Goal: Task Accomplishment & Management: Manage account settings

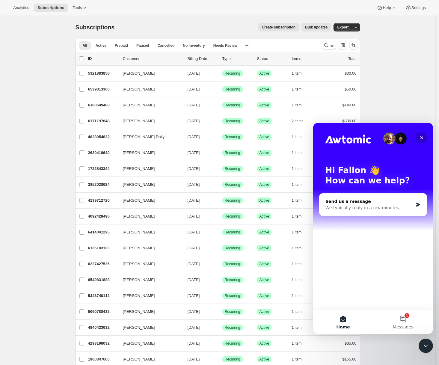
click at [421, 139] on icon "Close" at bounding box center [421, 137] width 5 height 5
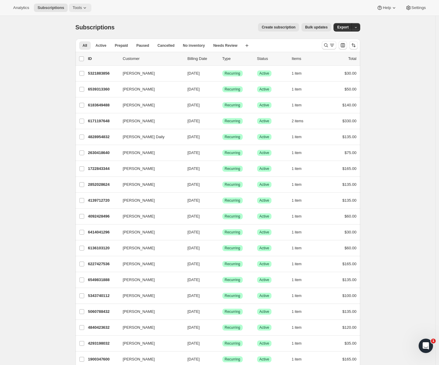
click at [76, 8] on span "Tools" at bounding box center [77, 7] width 9 height 5
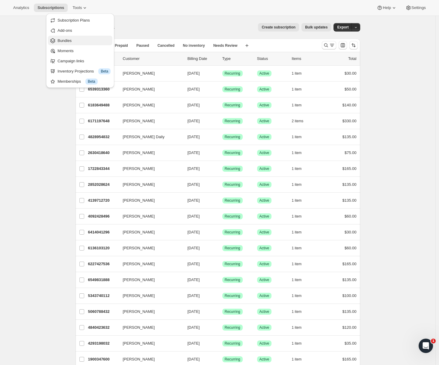
click at [81, 43] on span "Bundles" at bounding box center [84, 41] width 53 height 6
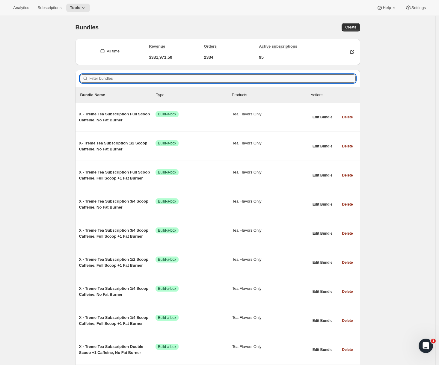
click at [134, 76] on input "Filter bundles" at bounding box center [223, 78] width 266 height 8
paste input "X - Treme Tea Subscription 1/4 Scoop Caffeine, No Fat Burner"
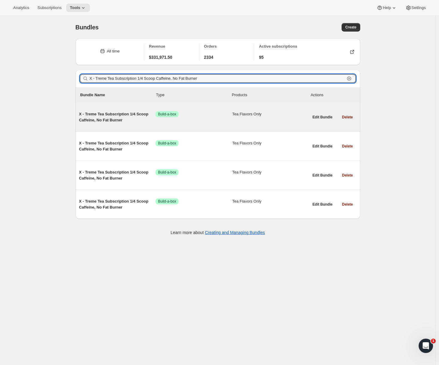
type input "X - Treme Tea Subscription 1/4 Scoop Caffeine, No Fat Burner"
click at [127, 118] on span "X - Treme Tea Subscription 1/4 Scoop Caffeine, No Fat Burner" at bounding box center [117, 117] width 77 height 12
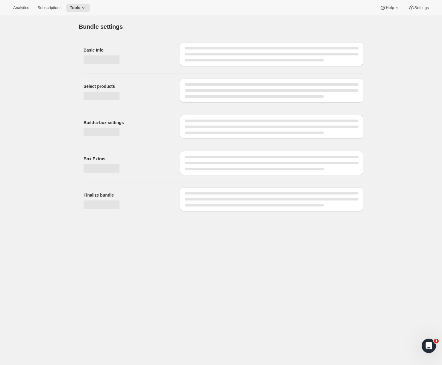
type input "X - Treme Tea Subscription 1/4 Scoop Caffeine, No Fat Burner"
checkbox input "true"
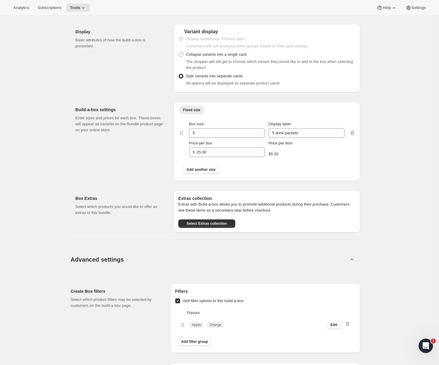
scroll to position [361, 0]
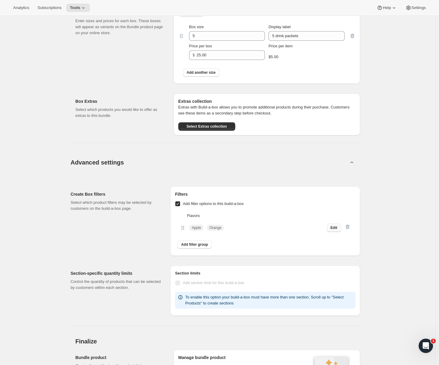
click at [332, 230] on span "Edit" at bounding box center [334, 227] width 7 height 5
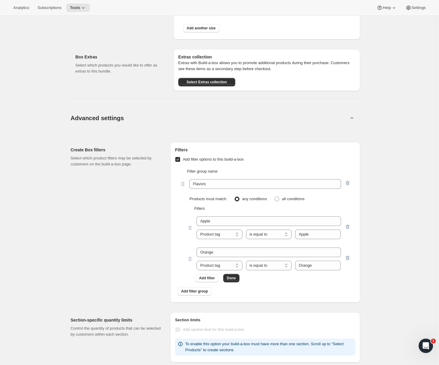
scroll to position [411, 0]
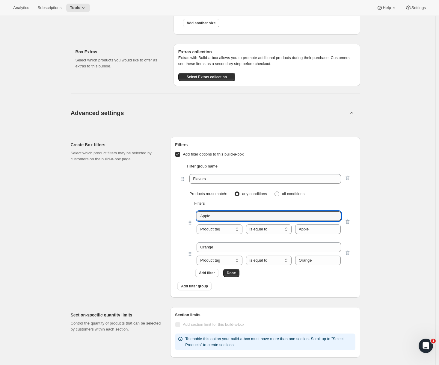
drag, startPoint x: 218, startPoint y: 219, endPoint x: 195, endPoint y: 209, distance: 24.9
click at [195, 209] on div "Apple Product tag Variant's title Product tag is equal to is not equal to conta…" at bounding box center [265, 222] width 171 height 31
type input "Mango"
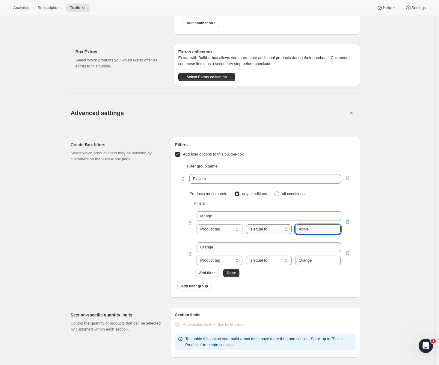
drag, startPoint x: 316, startPoint y: 230, endPoint x: 290, endPoint y: 228, distance: 25.9
click at [290, 228] on div "Product tag Variant's title Product tag is equal to is not equal to contains do…" at bounding box center [269, 230] width 144 height 10
type input "Mango"
click at [231, 272] on span "Done" at bounding box center [231, 273] width 9 height 5
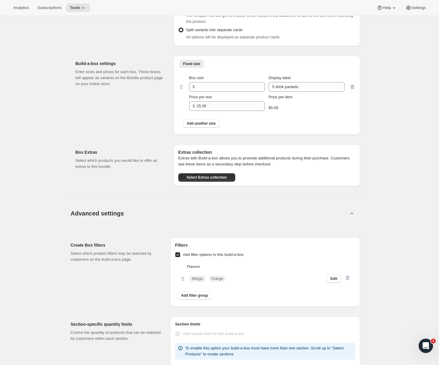
scroll to position [317, 0]
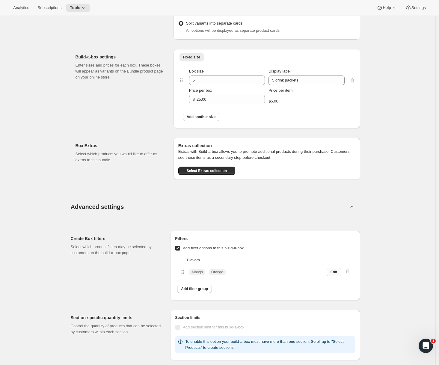
click at [338, 272] on span "Edit" at bounding box center [334, 272] width 7 height 5
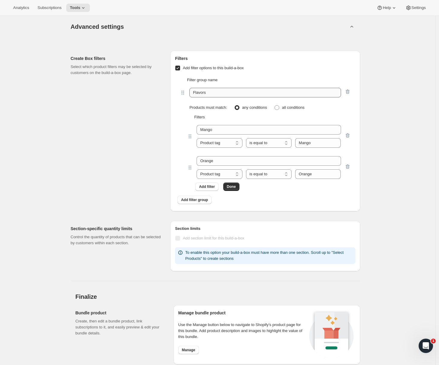
scroll to position [500, 0]
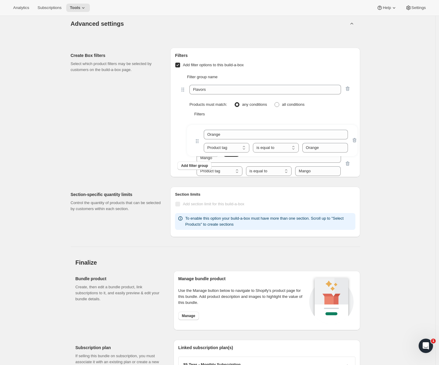
drag, startPoint x: 192, startPoint y: 164, endPoint x: 199, endPoint y: 136, distance: 28.4
click at [199, 136] on div "Mango Product tag Variant's title Product tag is equal to is not equal to conta…" at bounding box center [265, 137] width 171 height 40
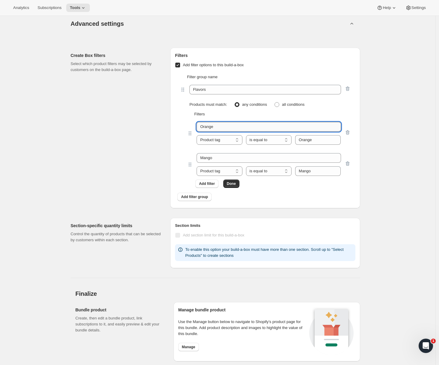
click at [217, 127] on input "Orange" at bounding box center [269, 127] width 144 height 10
paste input "AllAmericanTeas"
click at [207, 127] on input "AllAmericanTeas" at bounding box center [269, 127] width 144 height 10
click at [225, 128] on input "All AmericanTeas" at bounding box center [269, 127] width 144 height 10
type input "All American Teas"
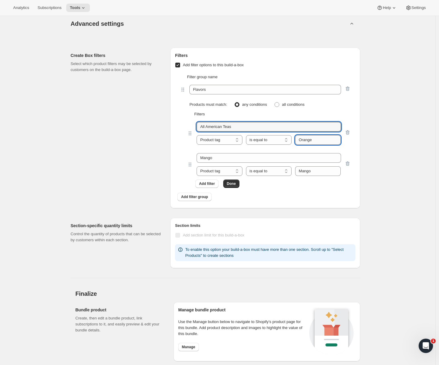
click at [317, 141] on input "Orange" at bounding box center [318, 140] width 46 height 10
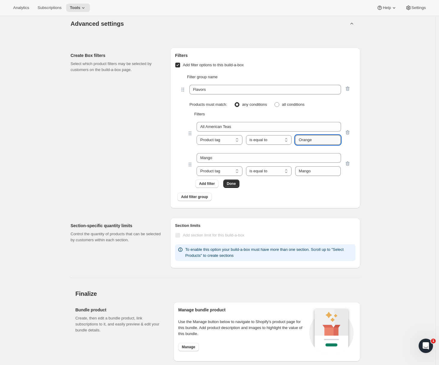
paste input "AllAmericanTeas"
type input "AllAmericanTeas"
click at [236, 181] on span "Done" at bounding box center [231, 183] width 9 height 5
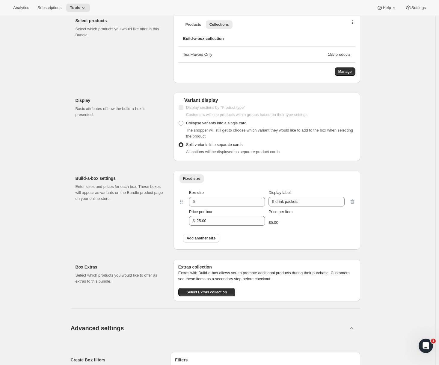
scroll to position [311, 0]
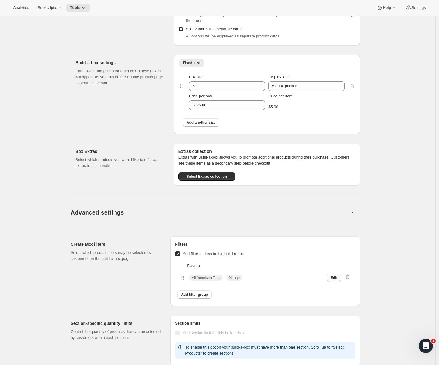
click at [331, 280] on button "Edit" at bounding box center [334, 278] width 14 height 8
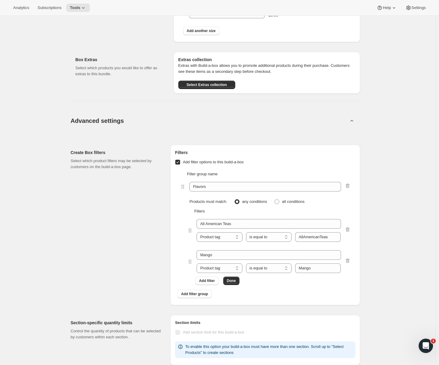
scroll to position [404, 0]
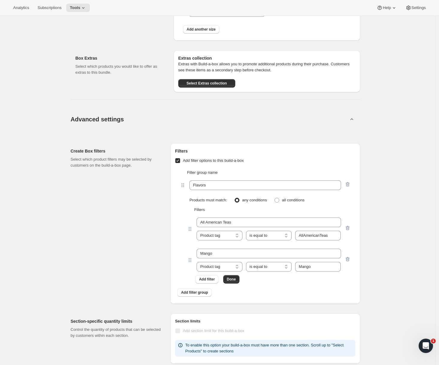
click at [419, 94] on div "Edit Bundle. This page is ready Edit Bundle Warning Legacy mode Analytics Open …" at bounding box center [218, 76] width 436 height 928
click at [197, 294] on span "Add filter group" at bounding box center [194, 292] width 27 height 5
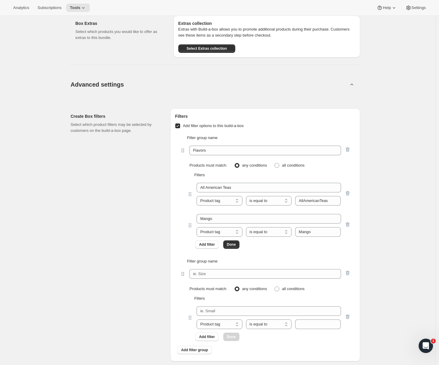
scroll to position [463, 0]
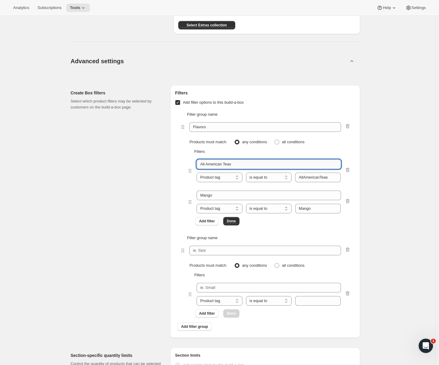
click at [252, 164] on input "All American Teas" at bounding box center [269, 164] width 144 height 10
click at [243, 185] on div "All American Teas Product tag Variant's title Product tag is equal to is not eq…" at bounding box center [265, 170] width 171 height 31
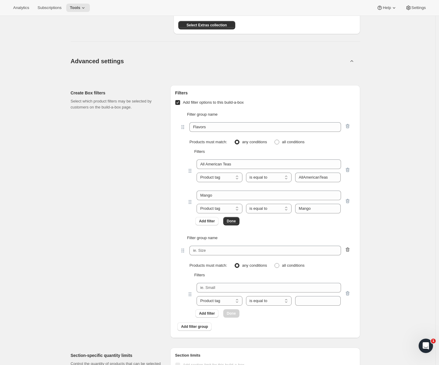
click at [349, 249] on icon "button" at bounding box center [348, 250] width 6 height 6
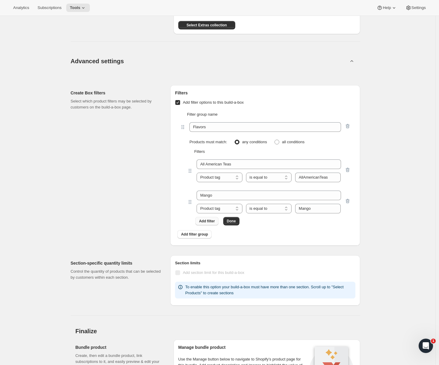
click at [213, 223] on span "Add filter" at bounding box center [207, 221] width 16 height 5
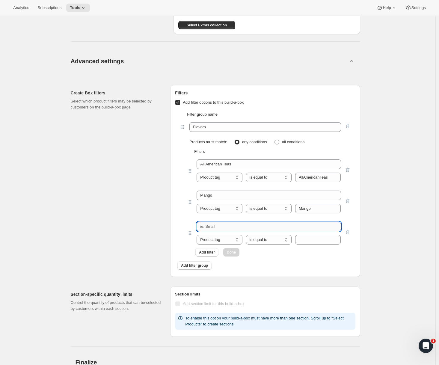
click at [222, 228] on input "text" at bounding box center [269, 227] width 144 height 10
paste input "BackToSchoolTea"
type input "BackToSchoolTea"
click at [302, 241] on input "text" at bounding box center [318, 240] width 46 height 10
paste input "BackToSchoolTea"
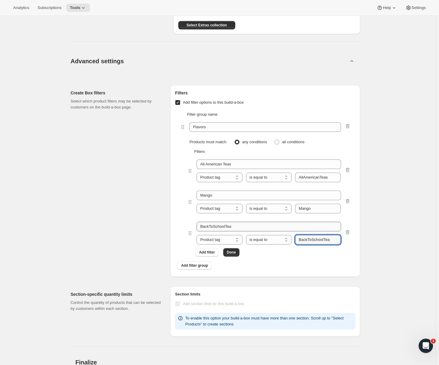
type input "BackToSchoolTea"
click at [211, 228] on input "BackToSchoolTea" at bounding box center [269, 227] width 144 height 10
click at [217, 226] on input "Back ToSchoolTea" at bounding box center [269, 227] width 144 height 10
click at [231, 228] on input "Back To SchoolTea" at bounding box center [269, 227] width 144 height 10
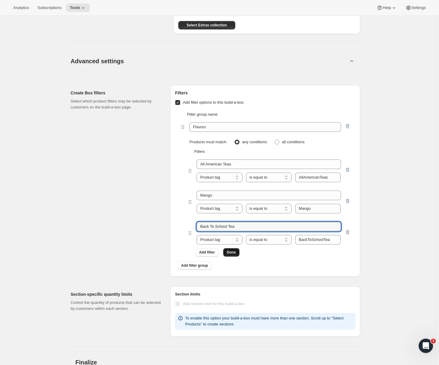
type input "Back To School Tea"
click at [229, 250] on button "Done" at bounding box center [231, 252] width 16 height 8
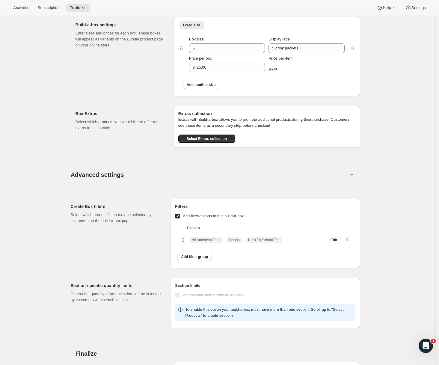
scroll to position [419, 0]
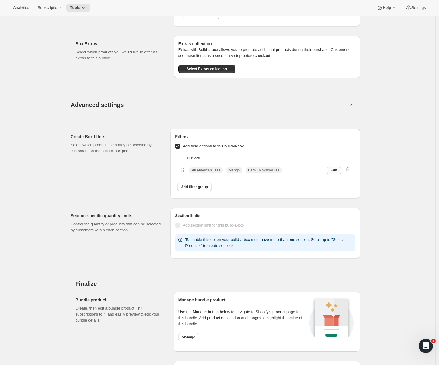
click at [329, 171] on button "Edit" at bounding box center [334, 170] width 14 height 8
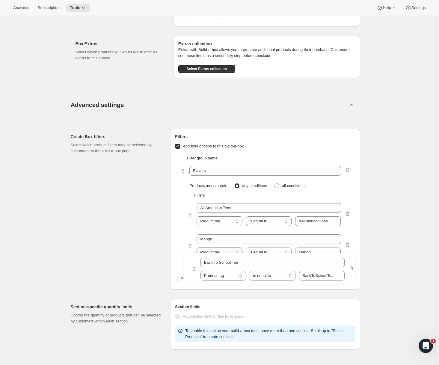
scroll to position [419, 0]
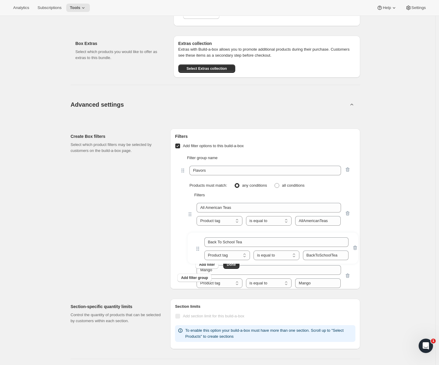
drag, startPoint x: 193, startPoint y: 278, endPoint x: 201, endPoint y: 246, distance: 32.6
click at [201, 246] on div "All American Teas Product tag Variant's title Product tag is equal to is not eq…" at bounding box center [265, 233] width 171 height 71
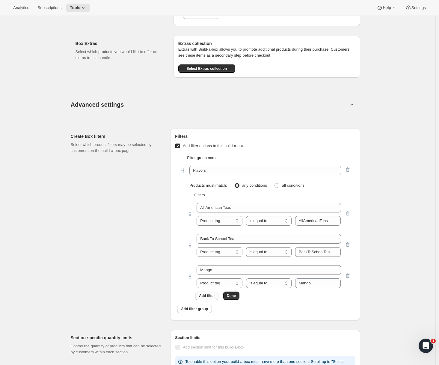
click at [206, 293] on button "Add filter" at bounding box center [206, 296] width 23 height 8
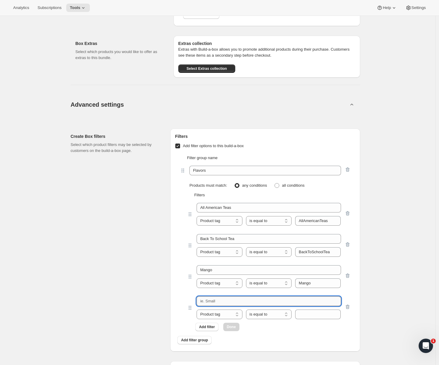
click at [228, 303] on input "text" at bounding box center [269, 301] width 144 height 10
paste input "Banana"
type input "Banana"
click at [311, 310] on input "text" at bounding box center [318, 315] width 46 height 10
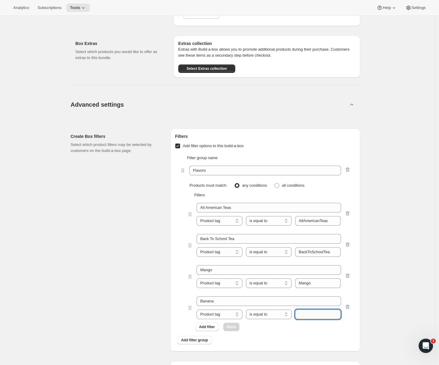
paste input "Banana"
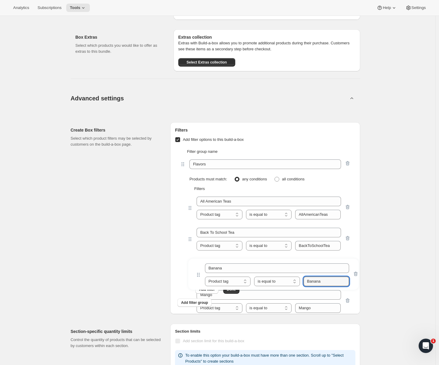
scroll to position [427, 0]
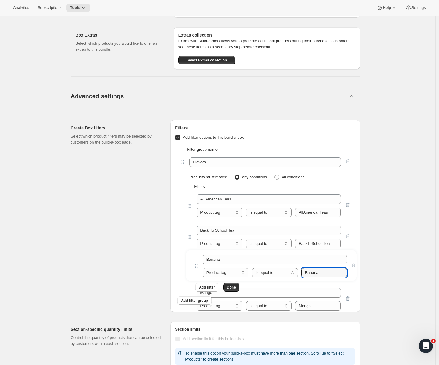
drag, startPoint x: 193, startPoint y: 307, endPoint x: 199, endPoint y: 256, distance: 51.3
click at [199, 256] on div "All American Teas Product tag Variant's title Product tag is equal to is not eq…" at bounding box center [265, 241] width 171 height 102
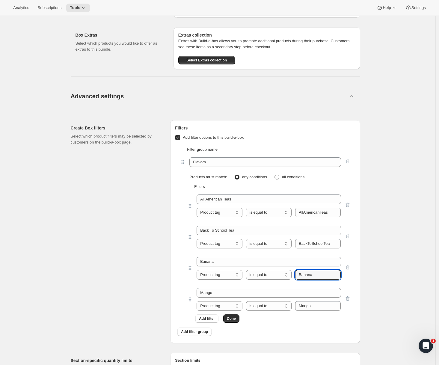
type input "Banana"
click at [208, 319] on span "Add filter" at bounding box center [207, 318] width 16 height 5
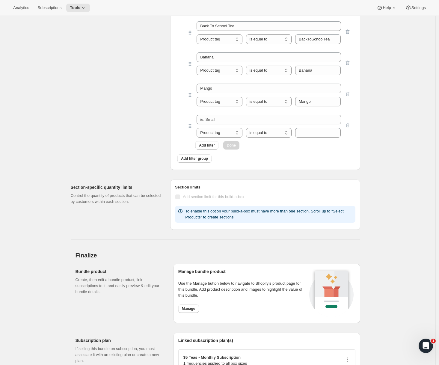
scroll to position [632, 0]
click at [228, 115] on input "text" at bounding box center [269, 120] width 144 height 10
paste input "[PERSON_NAME] Blast"
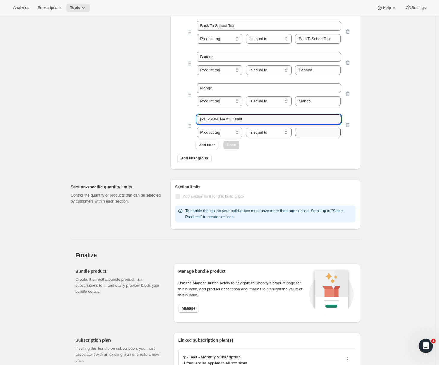
type input "[PERSON_NAME] Blast"
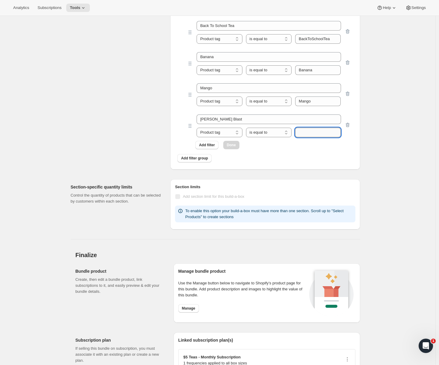
click at [304, 134] on input "text" at bounding box center [318, 133] width 46 height 10
paste input "[PERSON_NAME] Blast"
type input "[PERSON_NAME] Blast"
click at [239, 146] on button "Done" at bounding box center [231, 145] width 16 height 8
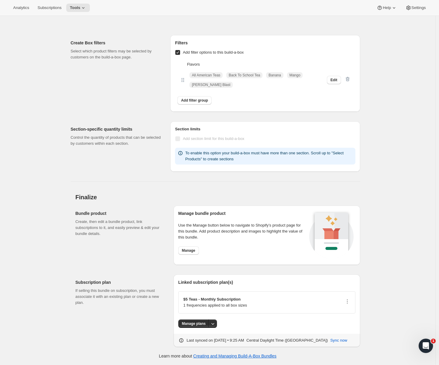
scroll to position [512, 0]
click at [336, 78] on button "Edit" at bounding box center [334, 80] width 14 height 8
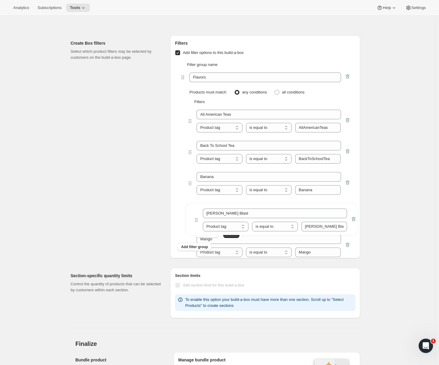
drag, startPoint x: 192, startPoint y: 246, endPoint x: 196, endPoint y: 217, distance: 30.0
click at [196, 217] on div "All American Teas Product tag Variant's title Product tag is equal to is not eq…" at bounding box center [265, 171] width 171 height 133
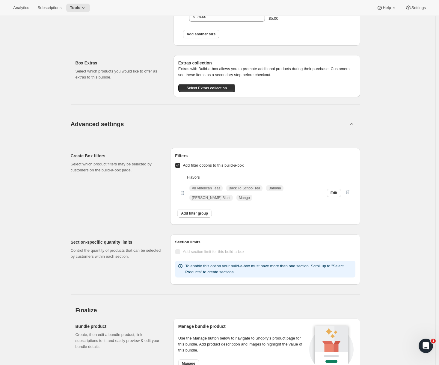
scroll to position [405, 0]
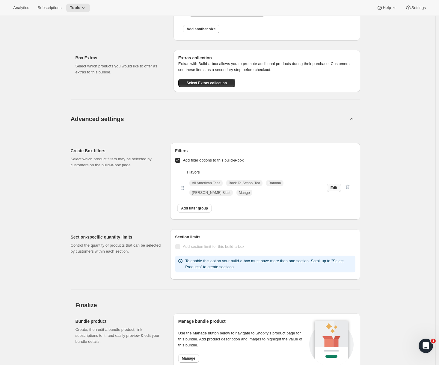
click at [331, 186] on button "Edit" at bounding box center [334, 188] width 14 height 8
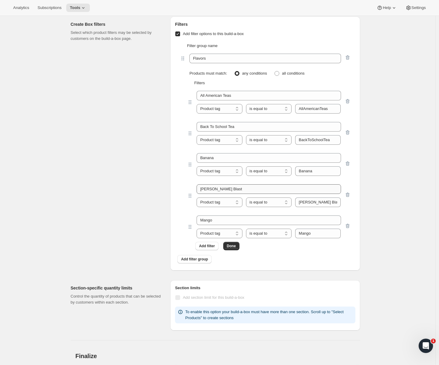
scroll to position [568, 0]
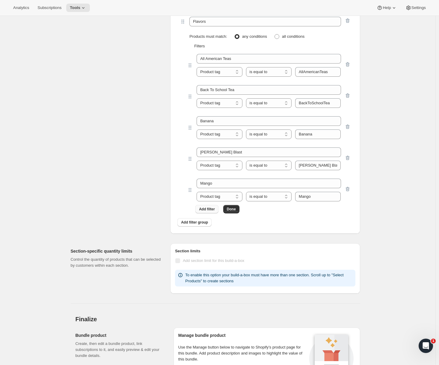
click at [211, 208] on span "Add filter" at bounding box center [207, 209] width 16 height 5
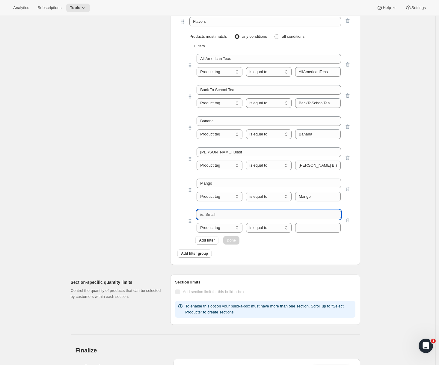
click at [216, 214] on input "text" at bounding box center [269, 215] width 144 height 10
paste input "Blackberry"
type input "Blackberry"
click at [305, 230] on input "text" at bounding box center [318, 228] width 46 height 10
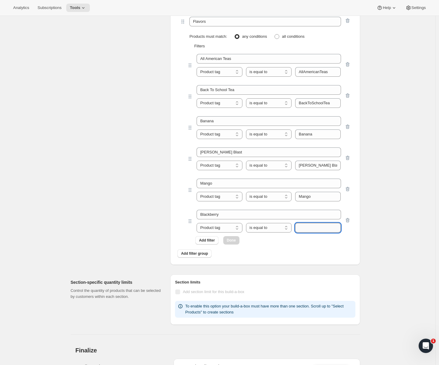
paste input "Blackberry"
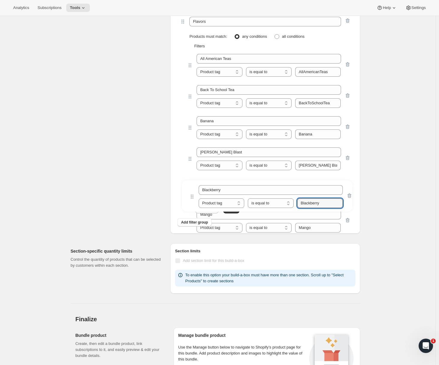
drag, startPoint x: 192, startPoint y: 220, endPoint x: 193, endPoint y: 193, distance: 27.3
click at [193, 193] on div "All American Teas Product tag Variant's title Product tag is equal to is not eq…" at bounding box center [265, 131] width 171 height 164
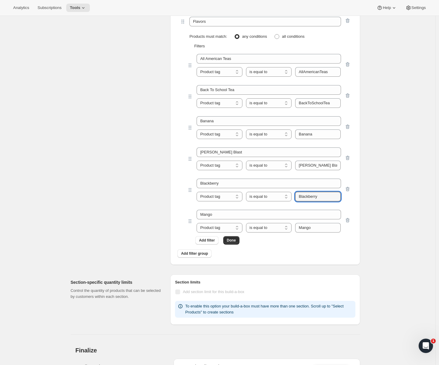
type input "Blackberry"
click at [213, 240] on span "Add filter" at bounding box center [207, 240] width 16 height 5
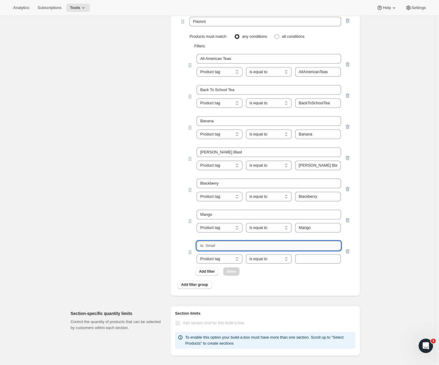
click at [230, 247] on input "text" at bounding box center [269, 246] width 144 height 10
paste input "Blue Blast"
type input "Blue Blast"
drag, startPoint x: 317, startPoint y: 259, endPoint x: 308, endPoint y: 262, distance: 9.1
click at [317, 259] on input "text" at bounding box center [318, 259] width 46 height 10
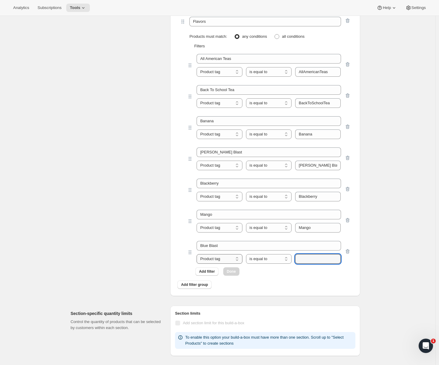
paste input "Blue Blast"
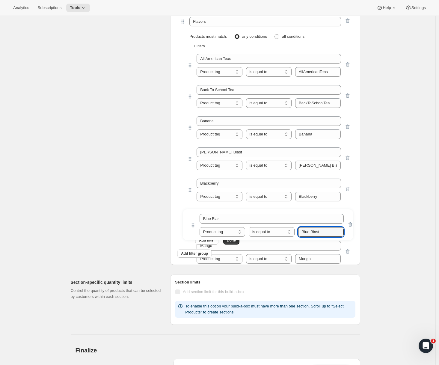
drag, startPoint x: 192, startPoint y: 253, endPoint x: 194, endPoint y: 224, distance: 28.9
click at [194, 224] on div "All American Teas Product tag Variant's title Product tag is equal to is not eq…" at bounding box center [265, 146] width 171 height 195
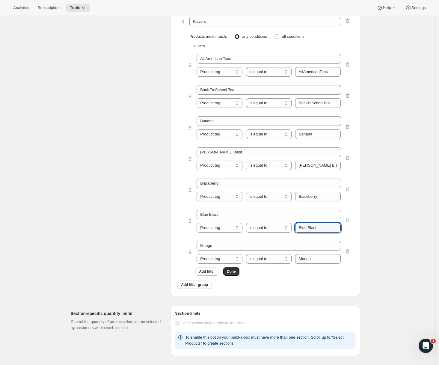
type input "Blue Blast"
click at [215, 273] on span "Add filter" at bounding box center [207, 271] width 16 height 5
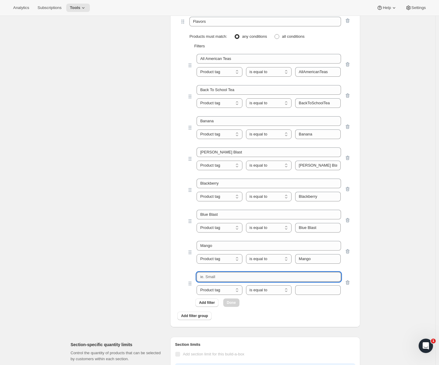
click at [220, 282] on input "text" at bounding box center [269, 277] width 144 height 10
paste input "Blue Raspberry"
type input "Blue Raspberry"
click at [301, 288] on input "text" at bounding box center [318, 290] width 46 height 10
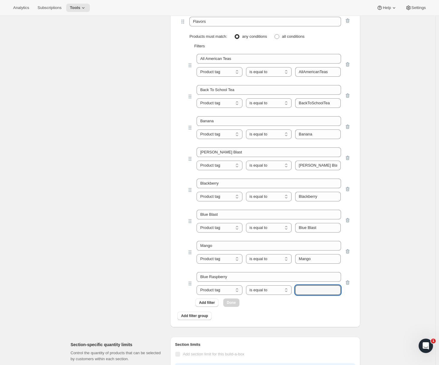
paste input "Blue Raspberry"
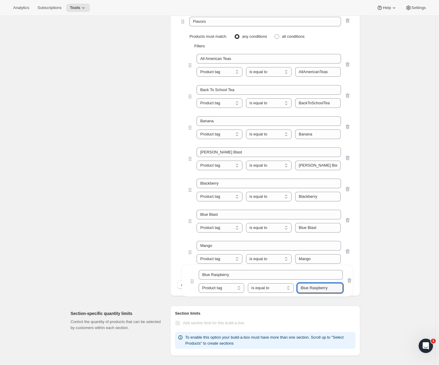
scroll to position [572, 0]
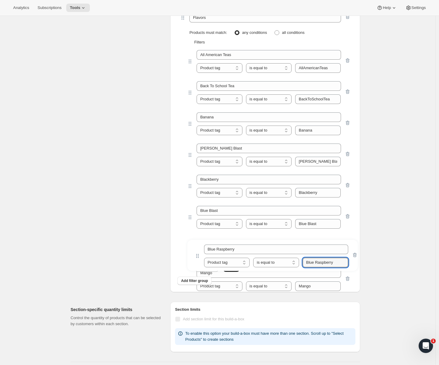
drag, startPoint x: 192, startPoint y: 283, endPoint x: 198, endPoint y: 254, distance: 29.8
click at [198, 254] on div "All American Teas Product tag Variant's title Product tag is equal to is not eq…" at bounding box center [265, 158] width 171 height 227
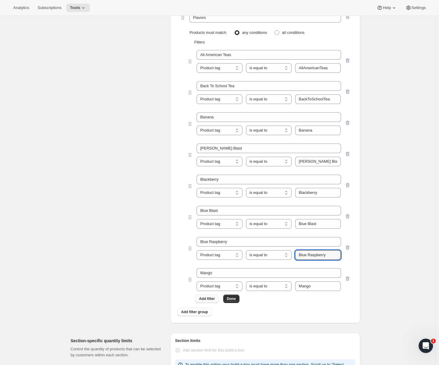
type input "Blue Raspberry"
click at [211, 300] on span "Add filter" at bounding box center [207, 298] width 16 height 5
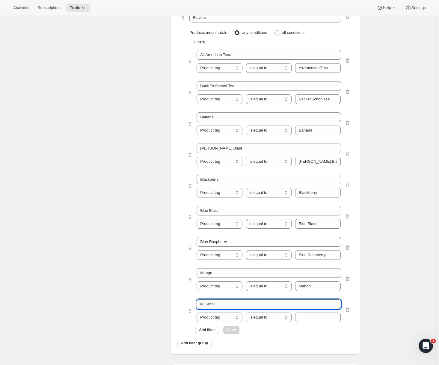
click at [230, 304] on input "text" at bounding box center [269, 304] width 144 height 10
paste input "Blueberry"
type input "Blueberry"
click at [310, 315] on input "text" at bounding box center [318, 318] width 46 height 10
paste input "Blueberry"
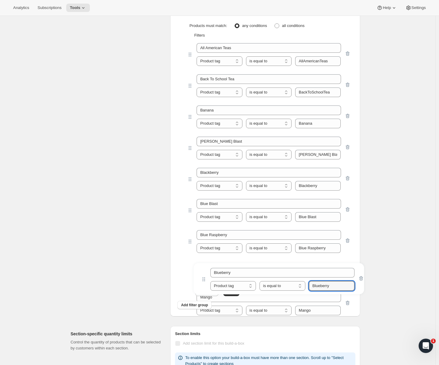
scroll to position [580, 0]
drag, startPoint x: 192, startPoint y: 309, endPoint x: 205, endPoint y: 275, distance: 36.6
click at [205, 275] on div "All American Teas Product tag Variant's title Product tag is equal to is not eq…" at bounding box center [265, 166] width 171 height 258
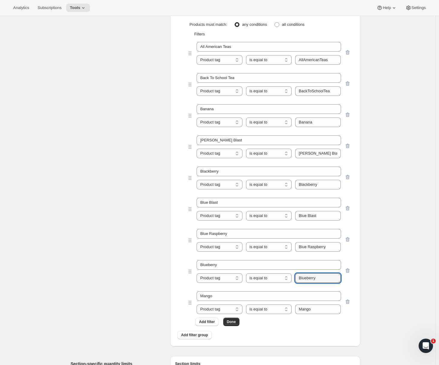
type input "Blueberry"
click at [211, 322] on span "Add filter" at bounding box center [207, 322] width 16 height 5
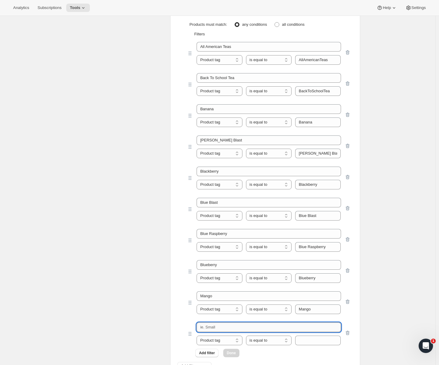
click at [214, 326] on input "text" at bounding box center [269, 328] width 144 height 10
paste input "Cherry"
type input "Cherry"
click at [316, 342] on input "text" at bounding box center [318, 341] width 46 height 10
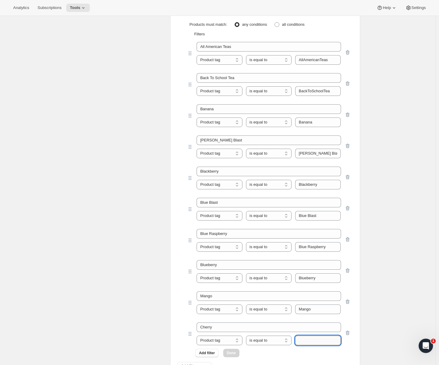
paste input "Cherry"
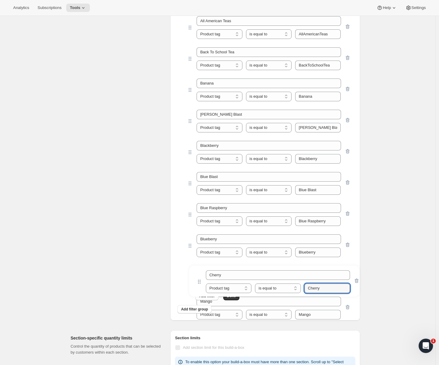
scroll to position [608, 0]
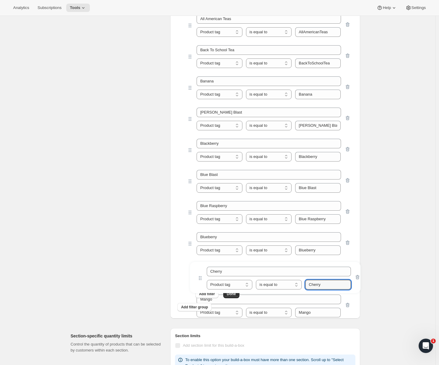
drag, startPoint x: 192, startPoint y: 315, endPoint x: 201, endPoint y: 275, distance: 40.4
click at [201, 275] on div "All American Teas Product tag Variant's title Product tag is equal to is not eq…" at bounding box center [265, 153] width 171 height 289
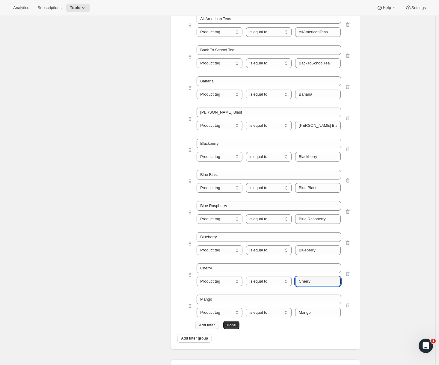
type input "Cherry"
click at [211, 325] on span "Add filter" at bounding box center [207, 325] width 16 height 5
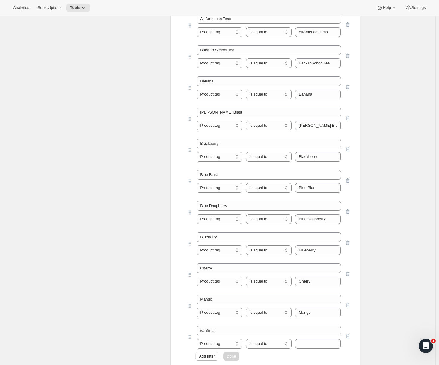
scroll to position [621, 0]
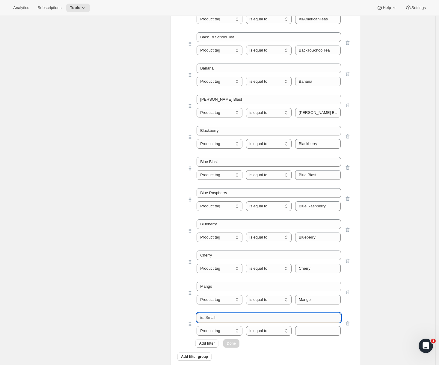
click at [224, 317] on input "text" at bounding box center [269, 318] width 144 height 10
paste input "Cherry Limeade"
type input "Cherry Limeade"
click at [302, 328] on input "text" at bounding box center [318, 331] width 46 height 10
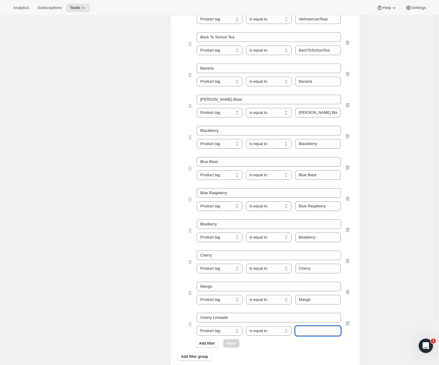
click at [302, 328] on input "text" at bounding box center [318, 331] width 46 height 10
paste input "Cherry Limeade"
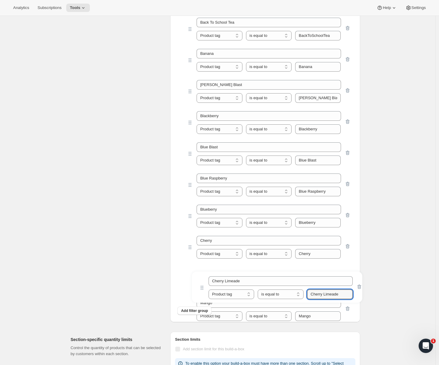
scroll to position [637, 0]
drag, startPoint x: 193, startPoint y: 323, endPoint x: 203, endPoint y: 283, distance: 41.8
click at [203, 283] on div "All American Teas Product tag Variant's title Product tag is equal to is not eq…" at bounding box center [265, 141] width 171 height 320
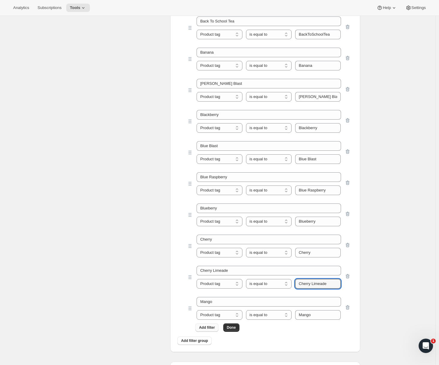
type input "Cherry Limeade"
click at [204, 329] on span "Add filter" at bounding box center [207, 327] width 16 height 5
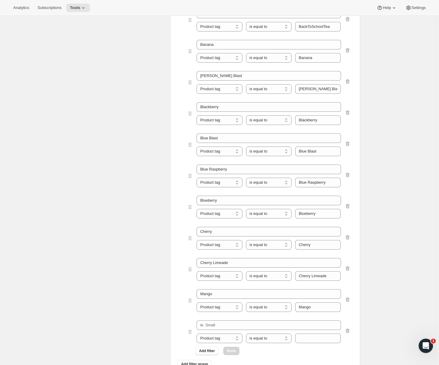
scroll to position [645, 0]
click at [228, 324] on input "text" at bounding box center [269, 325] width 144 height 10
paste input "Coconut"
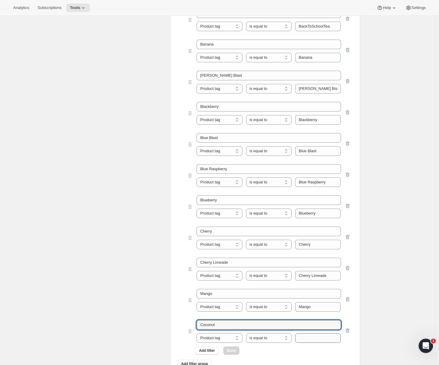
type input "Coconut"
click at [309, 335] on input "text" at bounding box center [318, 338] width 46 height 10
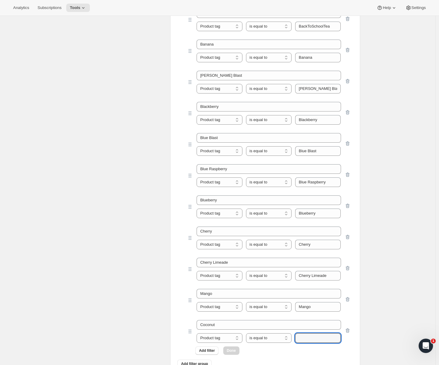
paste input "Coconut"
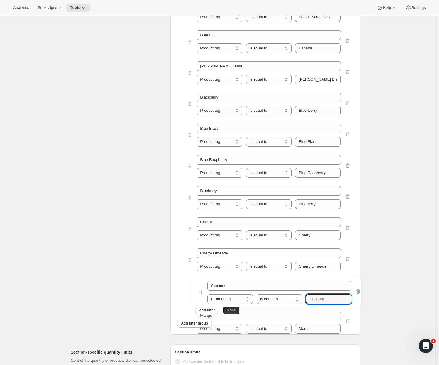
scroll to position [655, 0]
drag, startPoint x: 191, startPoint y: 332, endPoint x: 201, endPoint y: 292, distance: 41.9
click at [201, 292] on div "All American Teas Product tag Variant's title Product tag is equal to is not eq…" at bounding box center [265, 137] width 171 height 351
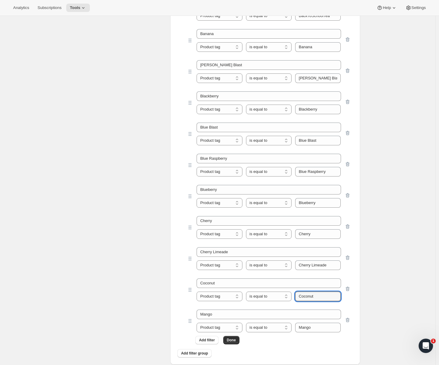
type input "Coconut"
click at [213, 339] on span "Add filter" at bounding box center [207, 339] width 16 height 5
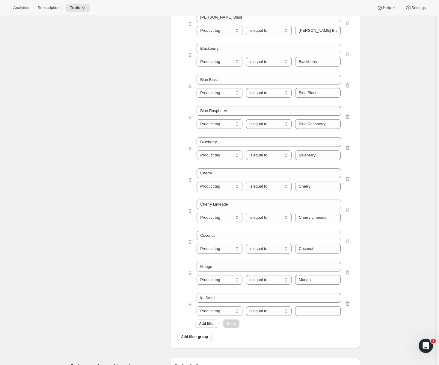
scroll to position [727, 0]
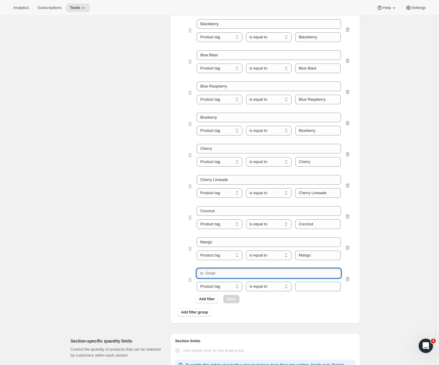
click at [231, 276] on input "text" at bounding box center [269, 274] width 144 height 10
paste input "Cotton Candy"
type input "Cotton Candy"
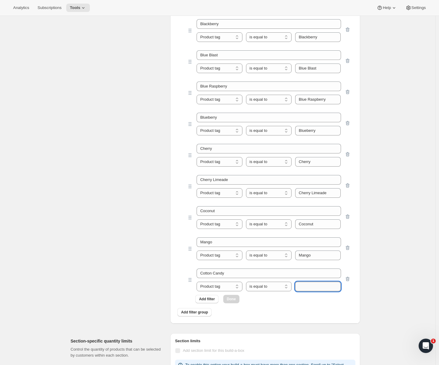
click at [309, 283] on input "text" at bounding box center [318, 287] width 46 height 10
paste input "Cotton Candy"
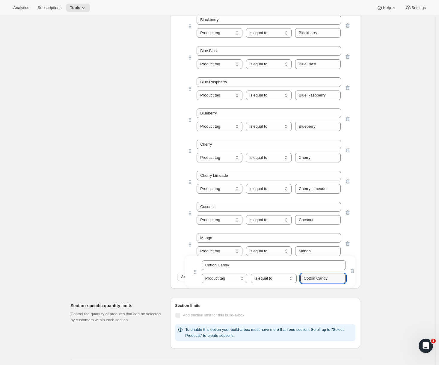
scroll to position [732, 0]
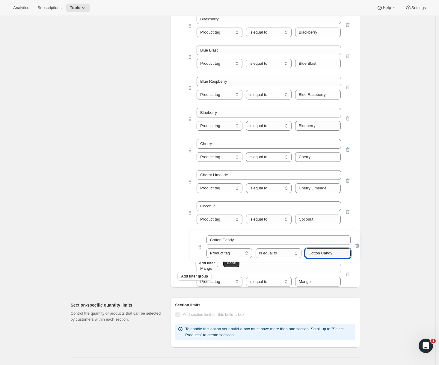
drag, startPoint x: 192, startPoint y: 280, endPoint x: 201, endPoint y: 245, distance: 36.1
click at [201, 245] on div "All American Teas Product tag Variant's title Product tag is equal to is not eq…" at bounding box center [265, 76] width 171 height 382
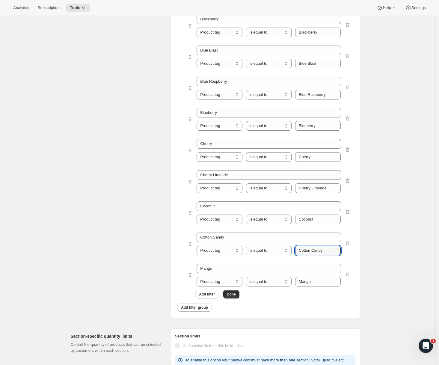
type input "Cotton Candy"
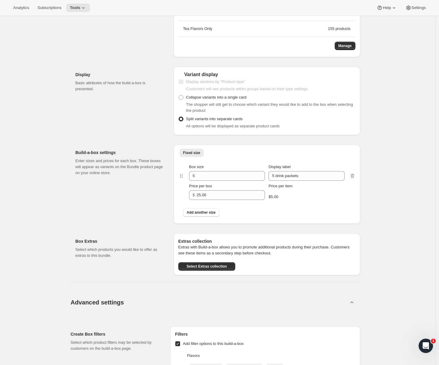
scroll to position [390, 0]
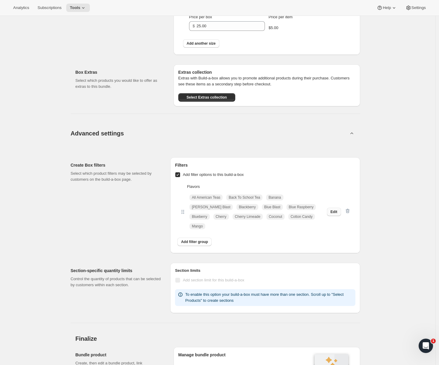
click at [329, 208] on button "Edit" at bounding box center [334, 212] width 14 height 8
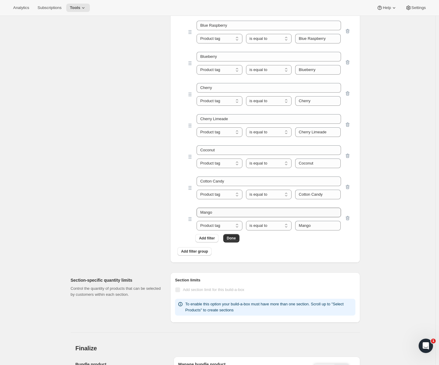
scroll to position [789, 0]
click at [207, 238] on span "Add filter" at bounding box center [207, 237] width 16 height 5
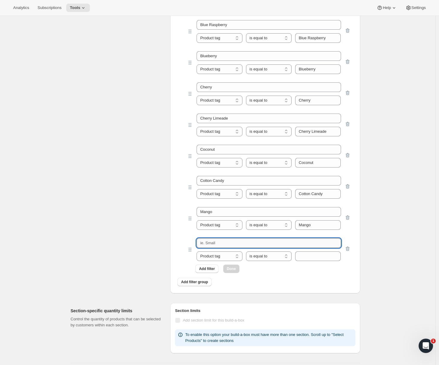
click at [220, 242] on input "text" at bounding box center [269, 243] width 144 height 10
paste input "Cranberry"
type input "Cranberry"
click at [320, 257] on input "text" at bounding box center [318, 256] width 46 height 10
paste input "Cranberry"
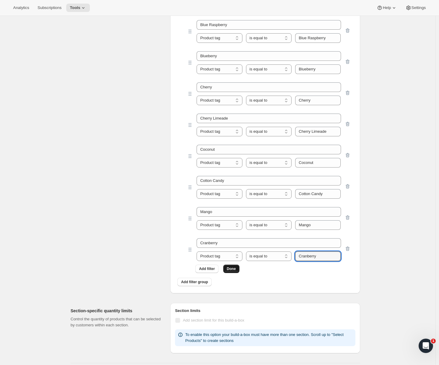
type input "Cranberry"
click at [227, 268] on button "Done" at bounding box center [231, 269] width 16 height 8
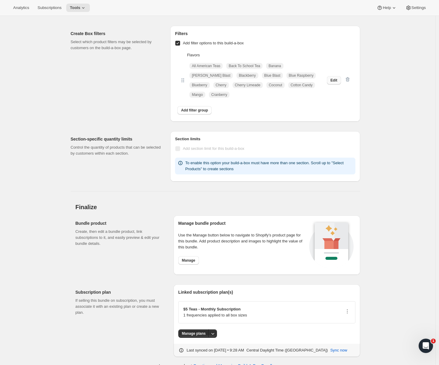
click at [334, 78] on span "Edit" at bounding box center [334, 80] width 7 height 5
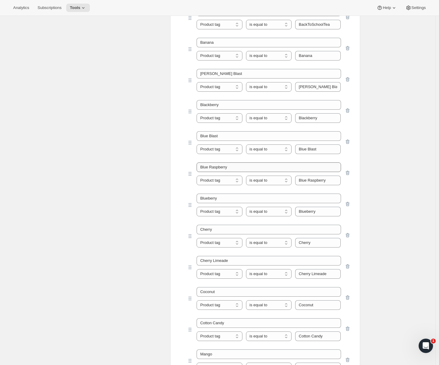
scroll to position [768, 0]
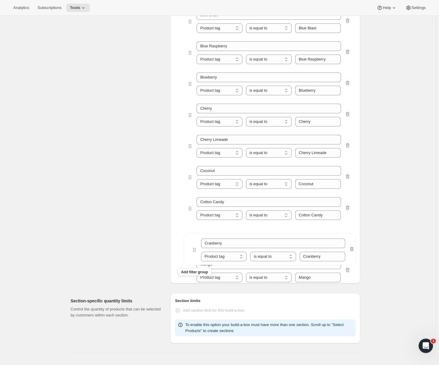
drag, startPoint x: 192, startPoint y: 272, endPoint x: 196, endPoint y: 247, distance: 24.9
click at [196, 247] on div "All American Teas Product tag Variant's title Product tag is equal to is not eq…" at bounding box center [265, 57] width 171 height 414
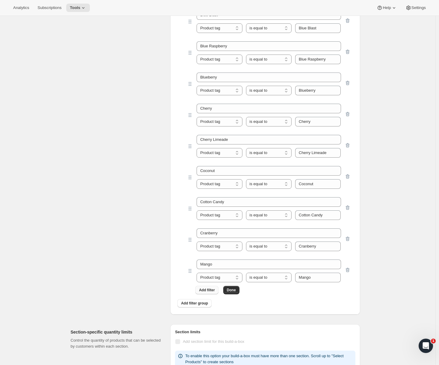
click at [209, 290] on span "Add filter" at bounding box center [207, 290] width 16 height 5
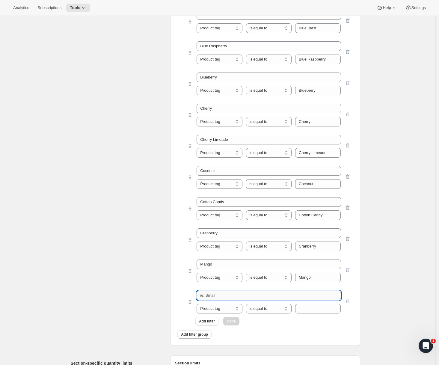
click at [243, 295] on input "text" at bounding box center [269, 296] width 144 height 10
paste input "Cucumber"
type input "Cucumber"
drag, startPoint x: 310, startPoint y: 316, endPoint x: 312, endPoint y: 312, distance: 4.8
click at [311, 315] on div "Cucumber Product tag Variant's title Product tag is equal to is not equal to co…" at bounding box center [265, 301] width 171 height 31
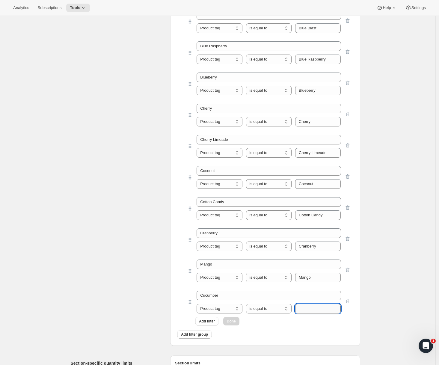
click at [312, 311] on input "text" at bounding box center [318, 309] width 46 height 10
paste input "Cucumber"
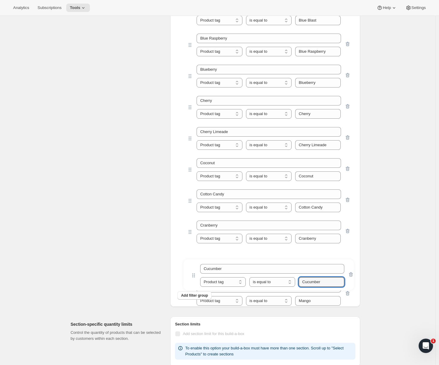
scroll to position [778, 0]
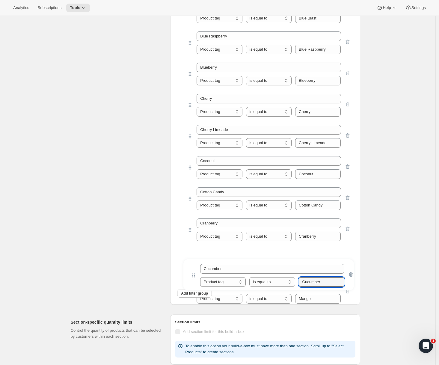
drag, startPoint x: 192, startPoint y: 302, endPoint x: 194, endPoint y: 267, distance: 34.9
click at [194, 267] on div "All American Teas Product tag Variant's title Product tag is equal to is not eq…" at bounding box center [265, 62] width 171 height 445
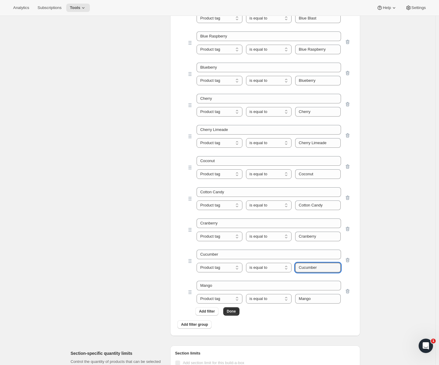
type input "Cucumber"
click at [213, 312] on span "Add filter" at bounding box center [207, 311] width 16 height 5
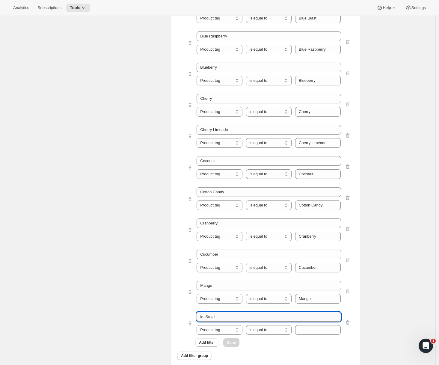
click at [217, 318] on input "text" at bounding box center [269, 317] width 144 height 10
paste input "FallTeas"
click at [209, 319] on input "FallTeas" at bounding box center [269, 317] width 144 height 10
type input "Fall Teas"
click at [301, 332] on input "text" at bounding box center [318, 330] width 46 height 10
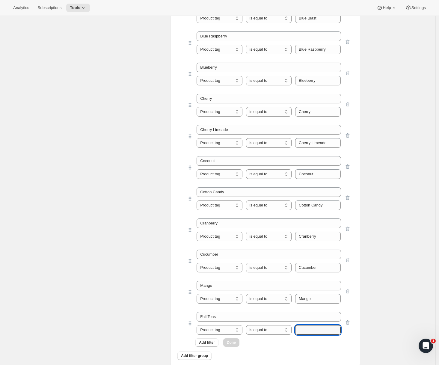
paste input "FallTeas"
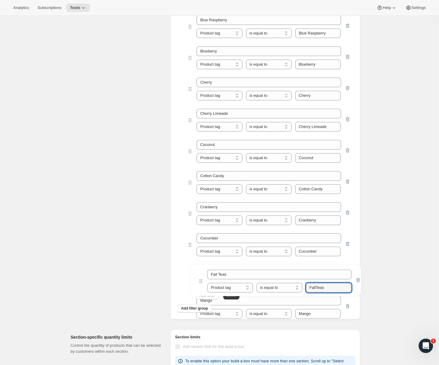
drag, startPoint x: 193, startPoint y: 323, endPoint x: 203, endPoint y: 278, distance: 45.7
click at [203, 278] on div "All American Teas Product tag Variant's title Product tag is equal to is not eq…" at bounding box center [265, 61] width 171 height 476
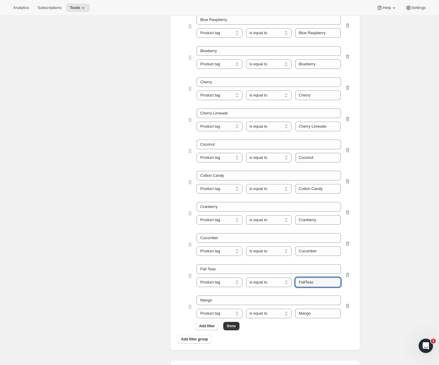
type input "FallTeas"
click at [209, 326] on span "Add filter" at bounding box center [207, 326] width 16 height 5
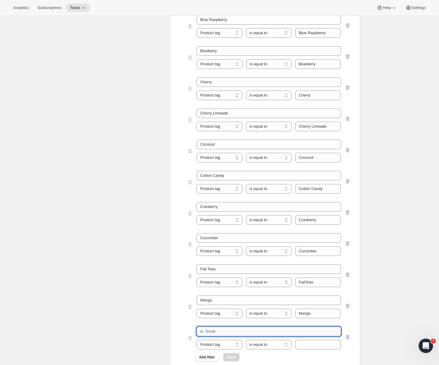
click at [225, 330] on input "text" at bounding box center [269, 332] width 144 height 10
paste input "Football Teas"
type input "Football Teas"
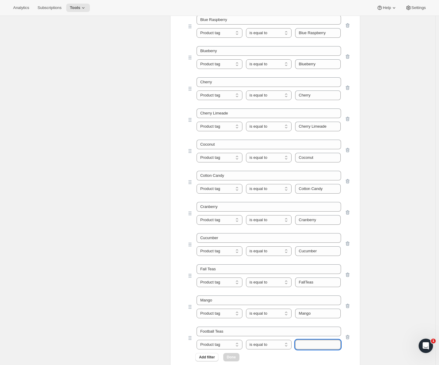
click at [303, 341] on input "text" at bounding box center [318, 345] width 46 height 10
paste input "Football Teas"
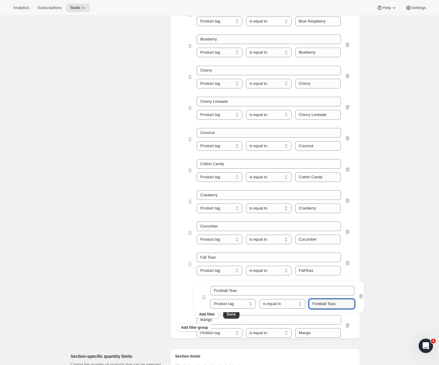
drag, startPoint x: 190, startPoint y: 339, endPoint x: 202, endPoint y: 296, distance: 44.2
click at [202, 296] on div "All American Teas Product tag Variant's title Product tag is equal to is not eq…" at bounding box center [265, 64] width 171 height 507
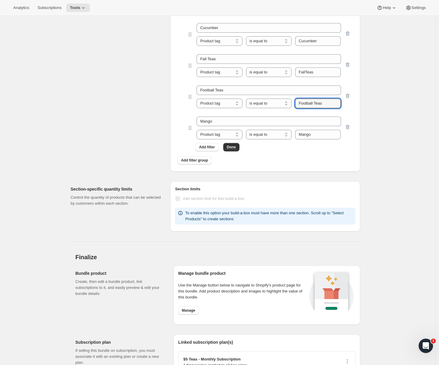
scroll to position [1016, 0]
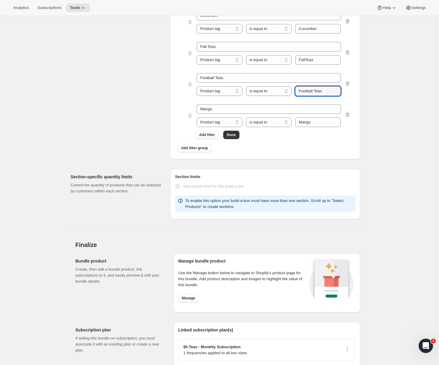
type input "Football Teas"
click at [206, 134] on span "Add filter" at bounding box center [207, 134] width 16 height 5
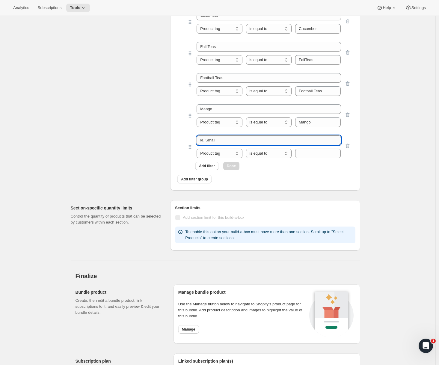
click at [211, 136] on input "text" at bounding box center [269, 140] width 144 height 10
paste input "Grape"
type input "Grape"
click at [326, 151] on input "text" at bounding box center [318, 154] width 46 height 10
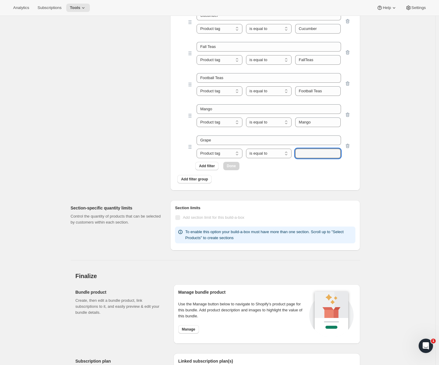
paste input "Grape"
type input "Grape"
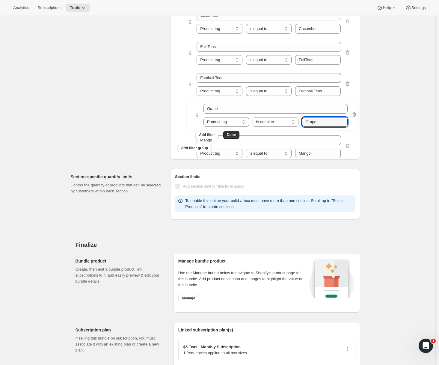
drag, startPoint x: 191, startPoint y: 147, endPoint x: 198, endPoint y: 113, distance: 35.3
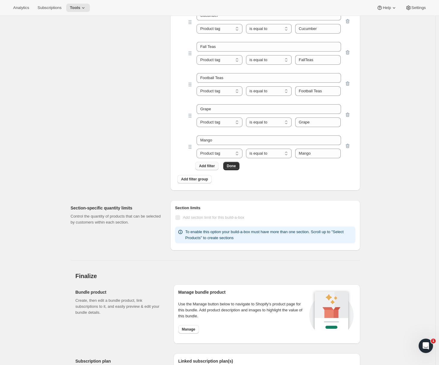
click at [203, 164] on span "Add filter" at bounding box center [207, 166] width 16 height 5
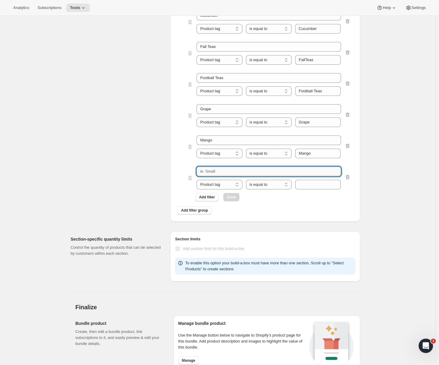
click at [213, 175] on input "text" at bounding box center [269, 172] width 144 height 10
paste input "Green Apple"
type input "Green Apple"
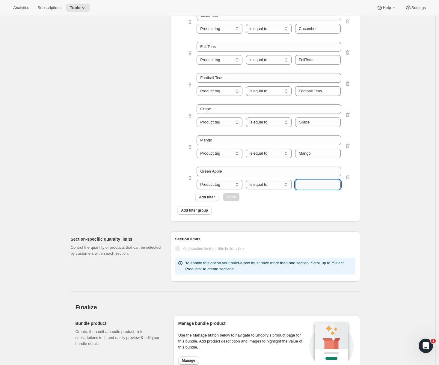
click at [321, 184] on input "text" at bounding box center [318, 185] width 46 height 10
paste input "Green Apple"
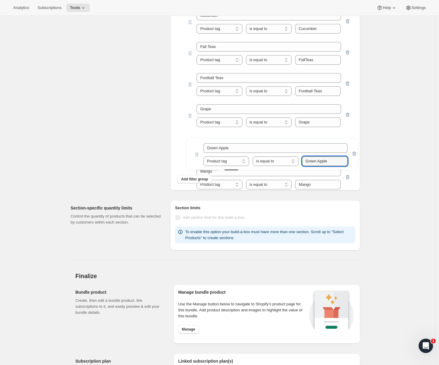
drag, startPoint x: 192, startPoint y: 177, endPoint x: 197, endPoint y: 152, distance: 26.0
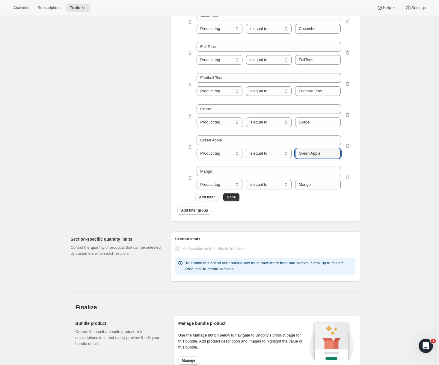
type input "Green Apple"
click at [211, 198] on span "Add filter" at bounding box center [207, 197] width 16 height 5
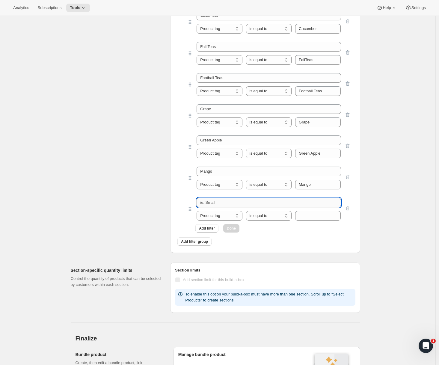
click at [218, 201] on input "text" at bounding box center [269, 203] width 144 height 10
paste input "HolidayTeas"
click at [216, 204] on input "HolidayTeas" at bounding box center [269, 203] width 144 height 10
type input "Holiday Teas"
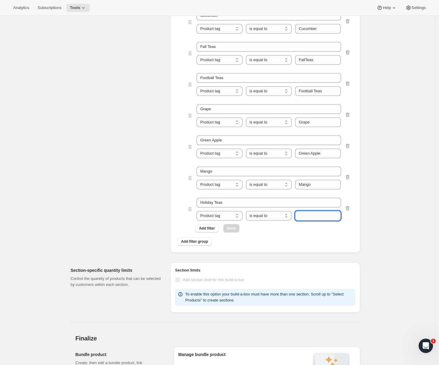
click at [300, 215] on input "text" at bounding box center [318, 216] width 46 height 10
paste input "HolidayTeas"
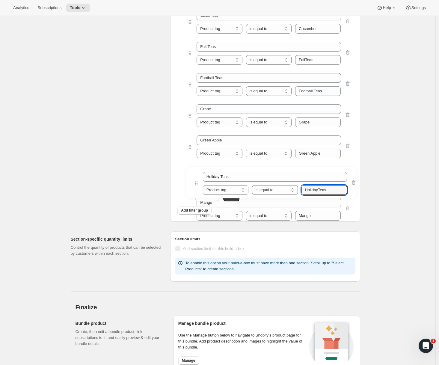
drag, startPoint x: 191, startPoint y: 210, endPoint x: 196, endPoint y: 177, distance: 33.4
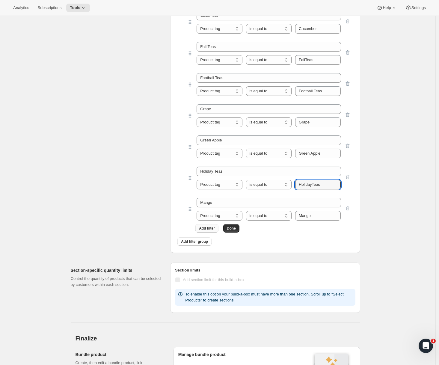
type input "HolidayTeas"
click at [209, 229] on span "Add filter" at bounding box center [207, 228] width 16 height 5
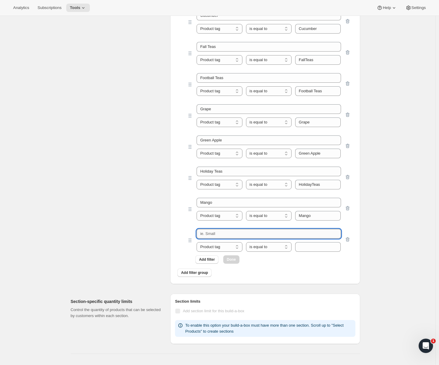
click at [267, 233] on input "text" at bounding box center [269, 234] width 144 height 10
paste input "Hot Tamale"
type input "Hot Tamale"
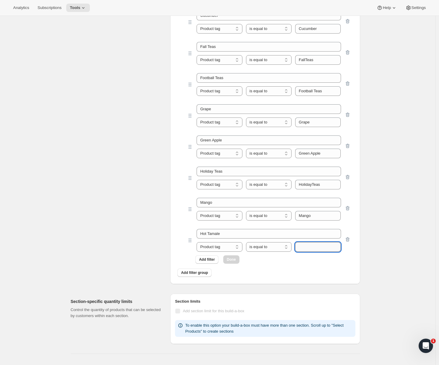
click at [301, 244] on input "text" at bounding box center [318, 247] width 46 height 10
paste input "Hot Tamale"
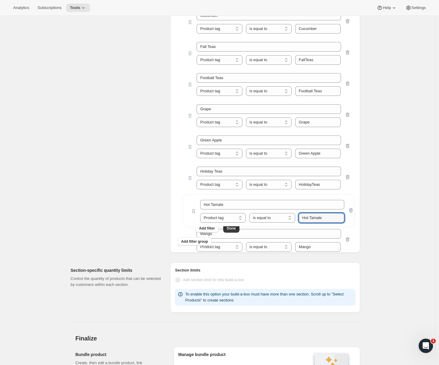
drag, startPoint x: 192, startPoint y: 235, endPoint x: 193, endPoint y: 208, distance: 27.3
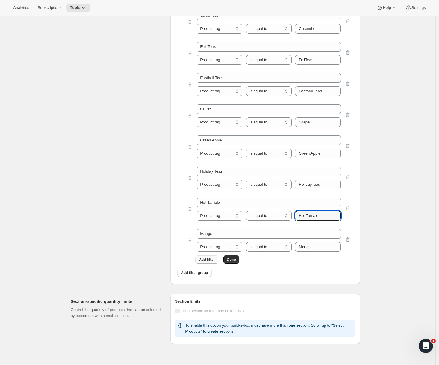
type input "Hot Tamale"
click at [210, 260] on span "Add filter" at bounding box center [207, 259] width 16 height 5
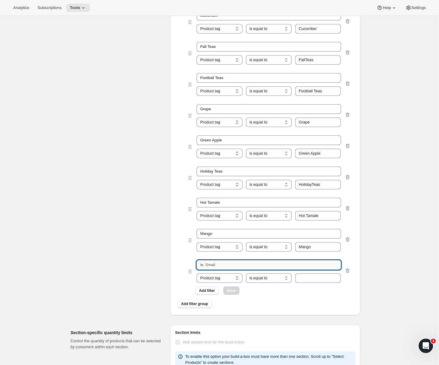
click at [219, 267] on input "text" at bounding box center [269, 265] width 144 height 10
paste input "Lemon"
type input "Lemon"
click at [306, 276] on input "text" at bounding box center [318, 278] width 46 height 10
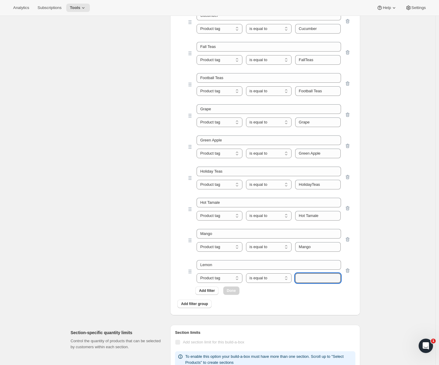
paste input "Lemon"
type input "Lemon"
click at [236, 291] on span "Done" at bounding box center [231, 290] width 9 height 5
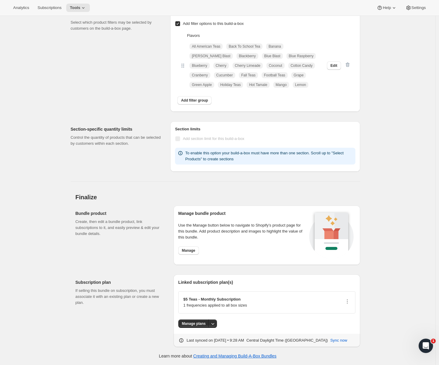
scroll to position [541, 0]
click at [331, 64] on button "Edit" at bounding box center [334, 66] width 14 height 8
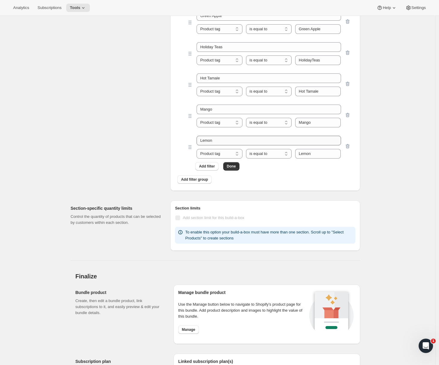
scroll to position [1141, 0]
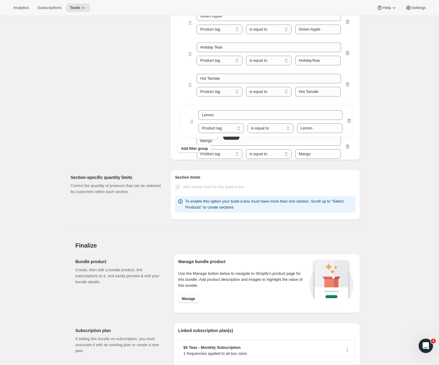
drag, startPoint x: 192, startPoint y: 147, endPoint x: 192, endPoint y: 119, distance: 28.2
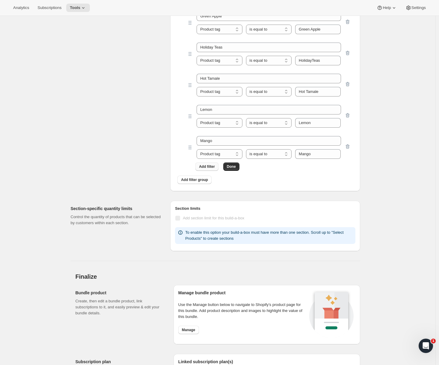
click at [207, 166] on span "Add filter" at bounding box center [207, 166] width 16 height 5
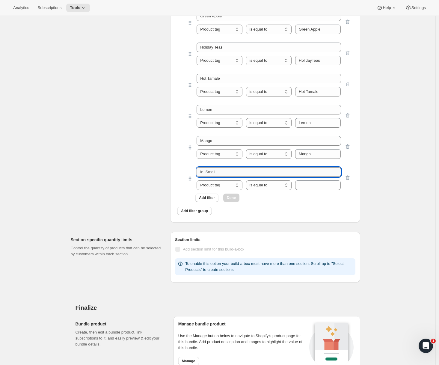
click at [229, 174] on input "text" at bounding box center [269, 172] width 144 height 10
paste input "Lime"
type input "Lime"
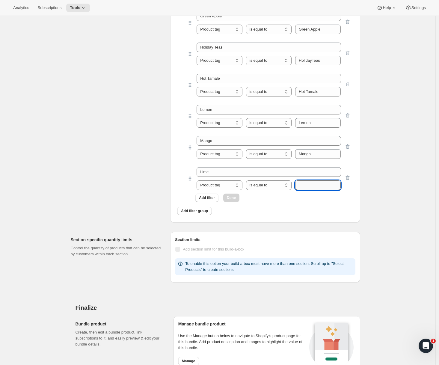
click at [321, 189] on input "text" at bounding box center [318, 185] width 46 height 10
paste input "Lime"
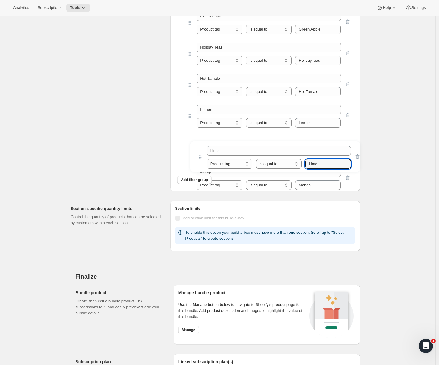
drag, startPoint x: 190, startPoint y: 179, endPoint x: 200, endPoint y: 151, distance: 29.4
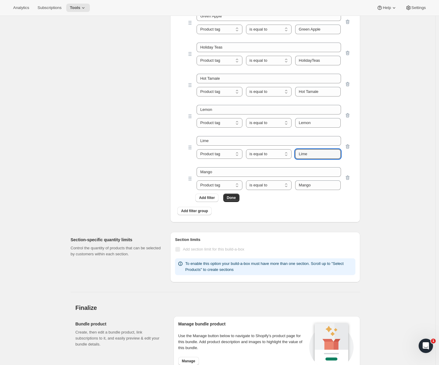
type input "Lime"
click at [212, 199] on span "Add filter" at bounding box center [207, 197] width 16 height 5
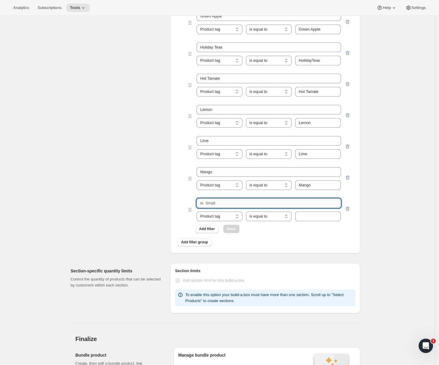
click at [271, 205] on input "text" at bounding box center [269, 203] width 144 height 10
paste input "[PERSON_NAME]"
type input "[PERSON_NAME]"
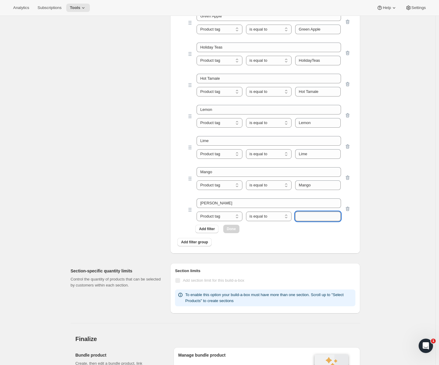
click at [314, 219] on input "text" at bounding box center [318, 217] width 46 height 10
paste input "[PERSON_NAME]"
type input "[PERSON_NAME]"
click at [210, 228] on span "Add filter" at bounding box center [207, 229] width 16 height 5
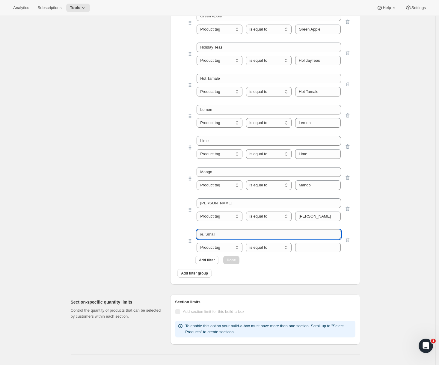
click at [217, 239] on div "Product tag Variant's title Product tag is equal to is not equal to contains do…" at bounding box center [269, 241] width 144 height 23
paste input "Melon"
type input "Melon"
click at [310, 251] on input "text" at bounding box center [318, 248] width 46 height 10
paste input "Melon"
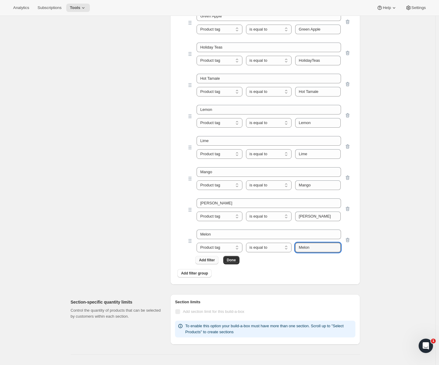
type input "Melon"
click at [202, 259] on span "Add filter" at bounding box center [207, 260] width 16 height 5
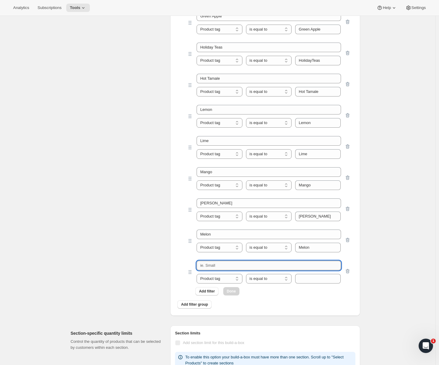
click at [216, 266] on input "text" at bounding box center [269, 266] width 144 height 10
paste input "Neutral"
type input "Neutral"
click at [306, 277] on input "text" at bounding box center [318, 279] width 46 height 10
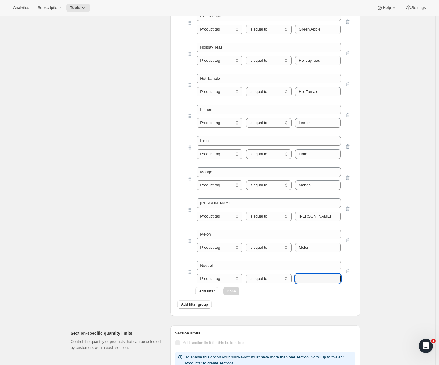
paste input "Neutral"
type input "Neutral"
click at [201, 290] on span "Add filter" at bounding box center [207, 291] width 16 height 5
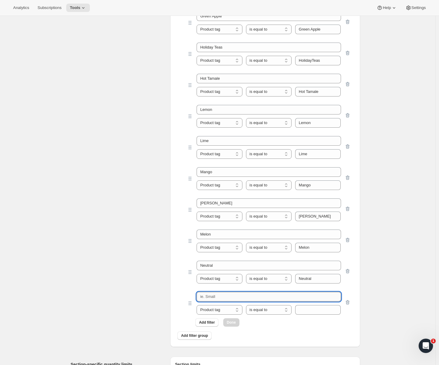
click at [218, 298] on input "text" at bounding box center [269, 297] width 144 height 10
paste input "New Year Teas"
type input "New Year Teas"
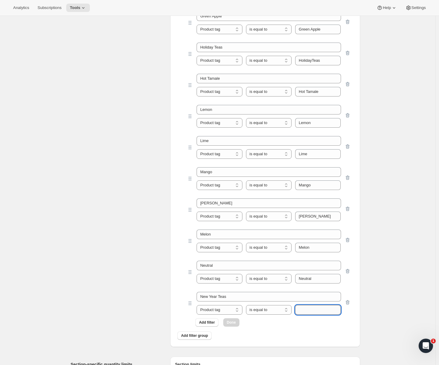
click at [316, 308] on input "text" at bounding box center [318, 310] width 46 height 10
paste input "New Year Teas"
type input "New Year Teas"
click at [212, 323] on span "Add filter" at bounding box center [207, 322] width 16 height 5
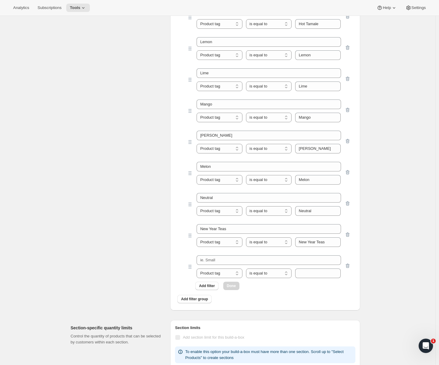
scroll to position [1276, 0]
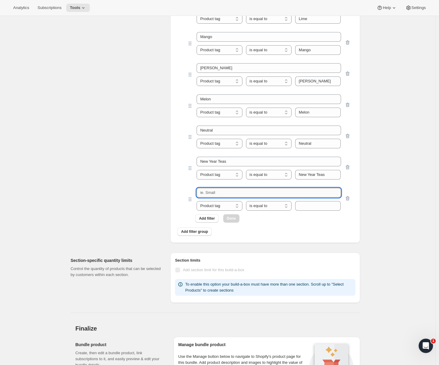
click at [239, 191] on input "text" at bounding box center [269, 193] width 144 height 10
paste input "Orange"
type input "Orange"
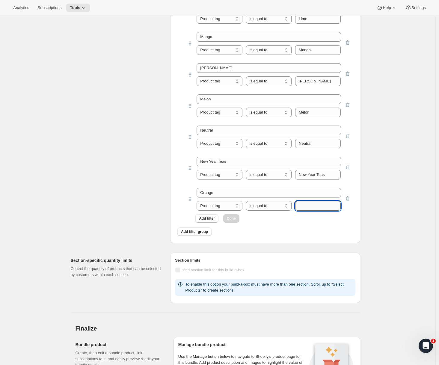
click at [308, 210] on input "text" at bounding box center [318, 206] width 46 height 10
paste input "Orange"
type input "Orange"
click at [210, 220] on span "Add filter" at bounding box center [207, 218] width 16 height 5
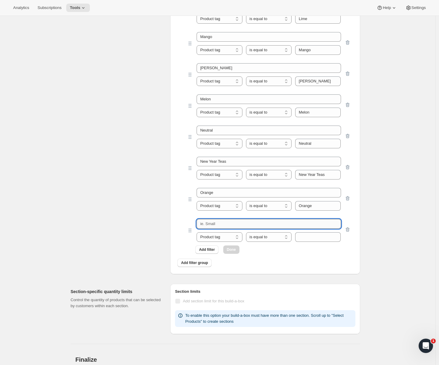
click at [228, 226] on input "text" at bounding box center [269, 224] width 144 height 10
paste input "Orange Pineapple"
type input "Orange Pineapple"
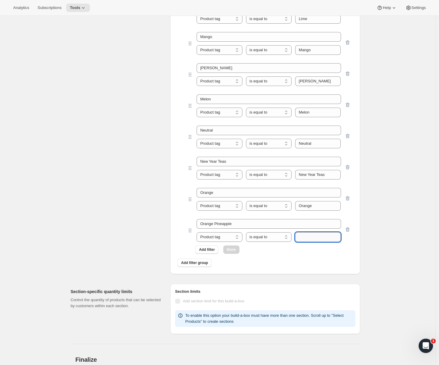
click at [311, 235] on input "text" at bounding box center [318, 237] width 46 height 10
paste input "Orange Pineapple"
type input "Orange Pineapple"
click at [215, 250] on span "Add filter" at bounding box center [207, 249] width 16 height 5
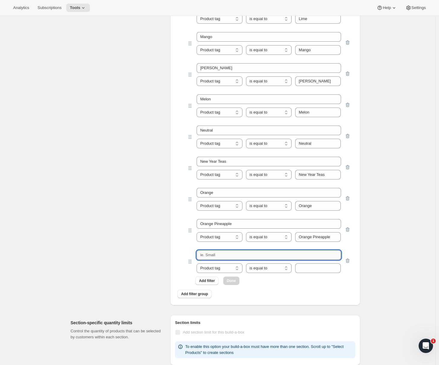
click at [231, 255] on input "text" at bounding box center [269, 255] width 144 height 10
paste input "Passion Fruit"
type input "Passion Fruit"
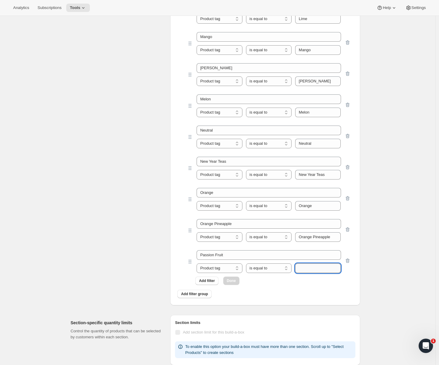
click at [300, 266] on input "text" at bounding box center [318, 268] width 46 height 10
paste input "Passion Fruit"
type input "Passion Fruit"
click at [203, 281] on span "Add filter" at bounding box center [207, 280] width 16 height 5
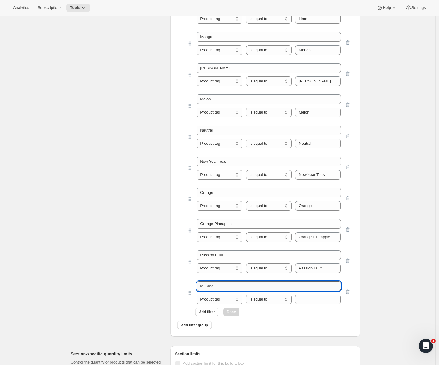
click at [266, 284] on input "text" at bounding box center [269, 286] width 144 height 10
paste input "Peach"
type input "Peach"
click at [320, 301] on input "text" at bounding box center [318, 300] width 46 height 10
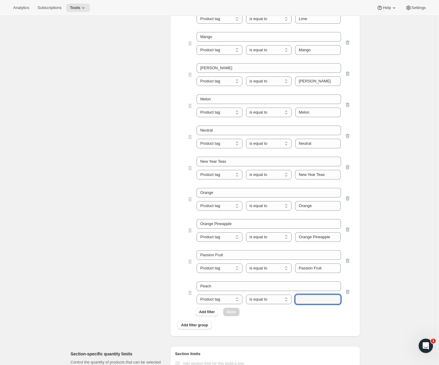
paste input "Peach"
type input "Peach"
click at [215, 315] on button "Add filter" at bounding box center [206, 312] width 23 height 8
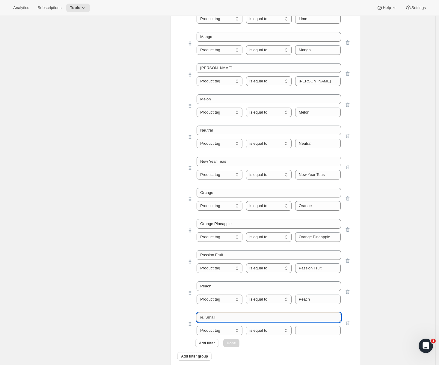
click at [216, 317] on input "text" at bounding box center [269, 318] width 144 height 10
paste input "[PERSON_NAME] Colada"
type input "[PERSON_NAME] Colada"
click at [307, 330] on input "text" at bounding box center [318, 331] width 46 height 10
paste input "[PERSON_NAME] Colada"
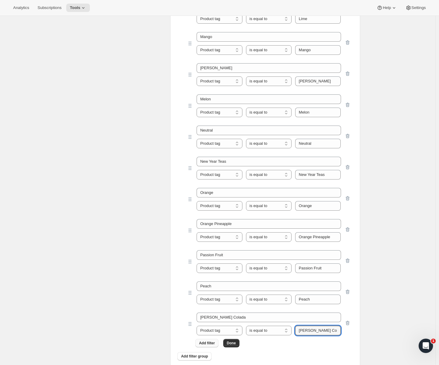
type input "[PERSON_NAME] Colada"
click at [214, 344] on span "Add filter" at bounding box center [207, 343] width 16 height 5
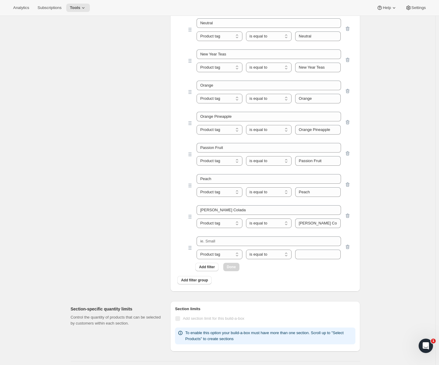
scroll to position [1437, 0]
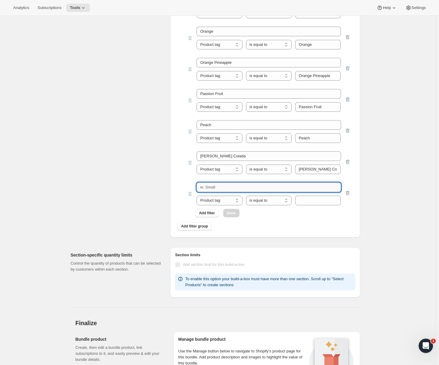
click at [245, 185] on input "text" at bounding box center [269, 188] width 144 height 10
paste input "Pineapple"
type input "Pineapple"
click at [314, 206] on div "Pineapple Product tag Variant's title Product tag is equal to is not equal to c…" at bounding box center [265, 193] width 171 height 31
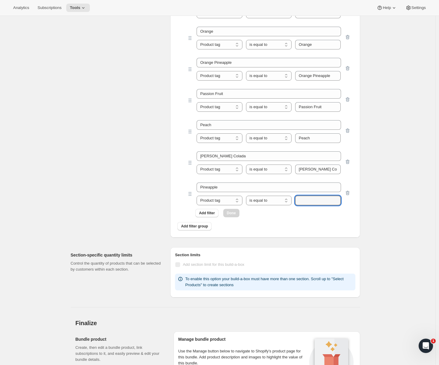
drag, startPoint x: 314, startPoint y: 204, endPoint x: 296, endPoint y: 216, distance: 21.3
click at [314, 204] on input "text" at bounding box center [318, 201] width 46 height 10
paste input "Pineapple"
type input "Pineapple"
click at [215, 213] on span "Add filter" at bounding box center [207, 213] width 16 height 5
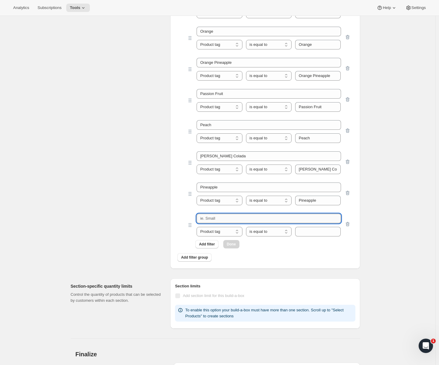
click at [230, 219] on input "text" at bounding box center [269, 219] width 144 height 10
paste input "Pink Burst"
type input "Pink Burst"
click at [303, 230] on input "text" at bounding box center [318, 232] width 46 height 10
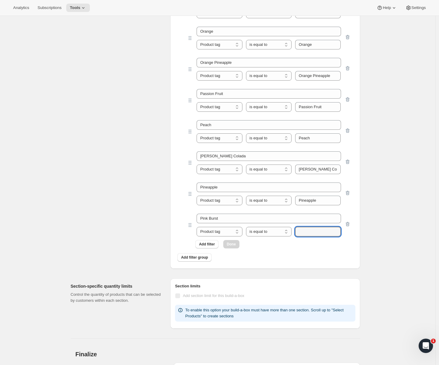
paste input "Pink Burst"
type input "Pink Burst"
click at [212, 243] on span "Add filter" at bounding box center [207, 244] width 16 height 5
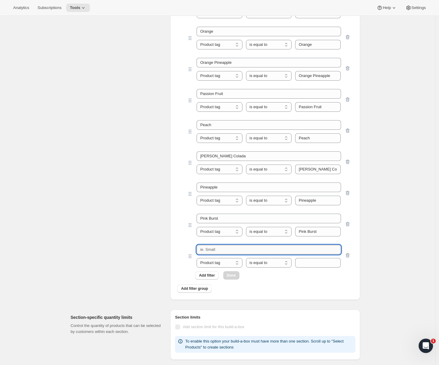
click at [218, 250] on input "text" at bounding box center [269, 250] width 144 height 10
paste input "Pink Lemonade"
type input "Pink Lemonade"
click at [300, 263] on input "text" at bounding box center [318, 263] width 46 height 10
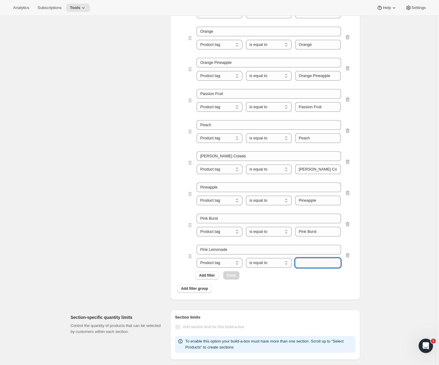
paste input "Pink Lemonade"
type input "Pink Lemonade"
click at [211, 278] on button "Add filter" at bounding box center [206, 275] width 23 height 8
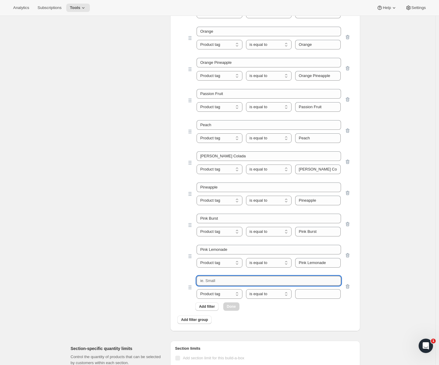
click at [231, 280] on input "text" at bounding box center [269, 281] width 144 height 10
paste input "Pomegranate"
type input "Pomegranate"
click at [309, 290] on input "text" at bounding box center [318, 294] width 46 height 10
paste input "Pomegranate"
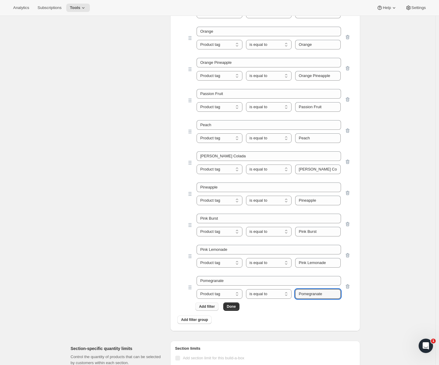
type input "Pomegranate"
click at [211, 310] on button "Add filter" at bounding box center [206, 306] width 23 height 8
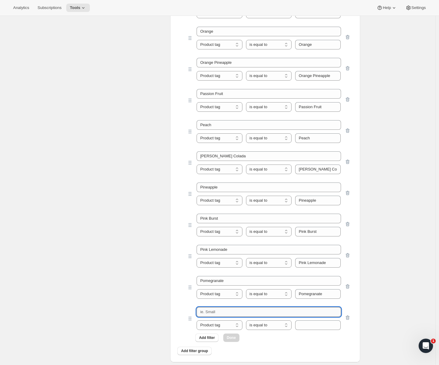
click at [225, 313] on input "text" at bounding box center [269, 312] width 144 height 10
paste input "Rainbow Candy"
type input "Rainbow Candy"
click at [301, 323] on input "text" at bounding box center [318, 325] width 46 height 10
paste input "Rainbow Candy"
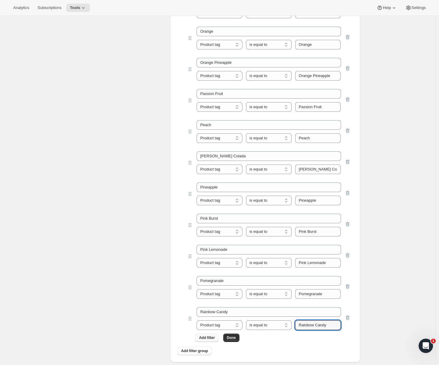
type input "Rainbow Candy"
click at [208, 338] on span "Add filter" at bounding box center [207, 337] width 16 height 5
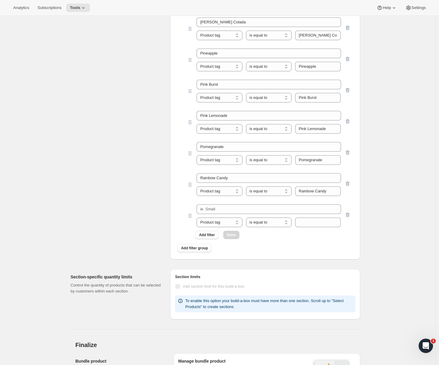
scroll to position [1626, 0]
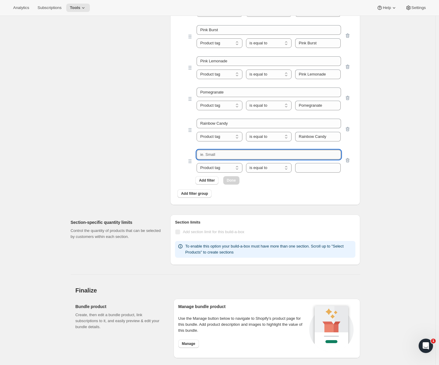
click at [247, 155] on input "text" at bounding box center [269, 155] width 144 height 10
paste input "Raspberry"
type input "Raspberry"
click at [315, 164] on input "text" at bounding box center [318, 168] width 46 height 10
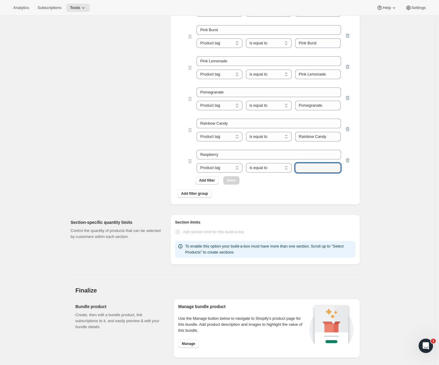
paste input "Raspberry"
type input "Raspberry"
click at [214, 182] on span "Add filter" at bounding box center [207, 180] width 16 height 5
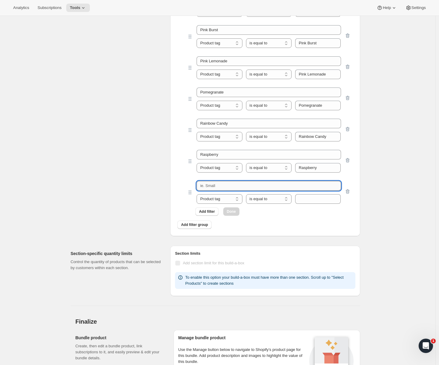
click at [236, 186] on input "text" at bounding box center [269, 186] width 144 height 10
paste input "Raspberry Lemonade"
type input "Raspberry Lemonade"
click at [215, 212] on span "Add filter" at bounding box center [207, 211] width 16 height 5
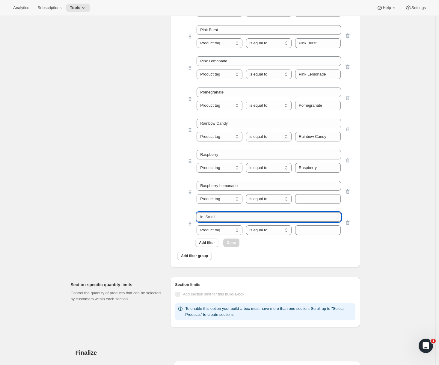
click at [233, 217] on input "text" at bounding box center [269, 217] width 144 height 10
paste input "Sour Cherry"
type input "Sour Cherry"
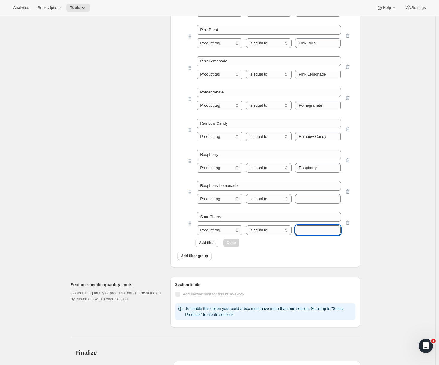
click at [315, 228] on input "text" at bounding box center [318, 230] width 46 height 10
paste input "Sour Cherry"
type input "Sour Cherry"
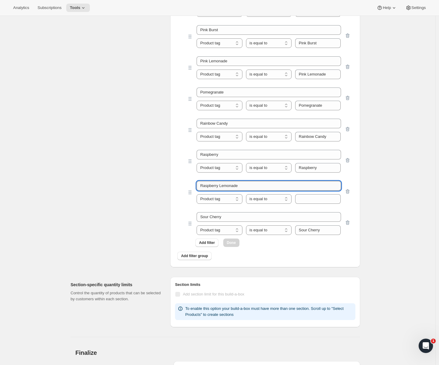
click at [296, 183] on input "Raspberry Lemonade" at bounding box center [269, 186] width 144 height 10
paste input "Sour Cherry"
type input "Raspberry Lemonade"
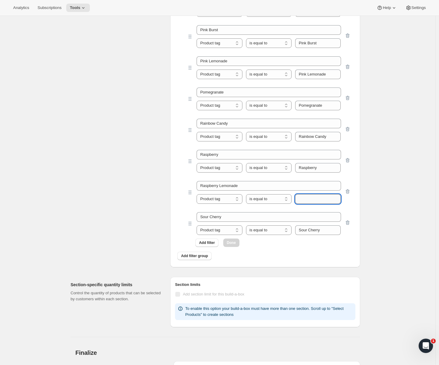
click at [319, 200] on input "text" at bounding box center [318, 199] width 46 height 10
paste input "Raspberry Lemonade"
type input "Raspberry Lemonade"
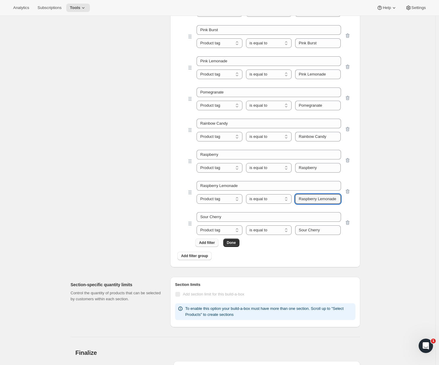
click at [214, 243] on span "Add filter" at bounding box center [207, 242] width 16 height 5
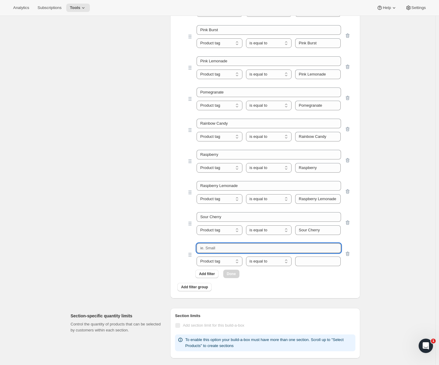
click at [223, 249] on input "text" at bounding box center [269, 248] width 144 height 10
paste input "SpookTea"
type input "SpookTea"
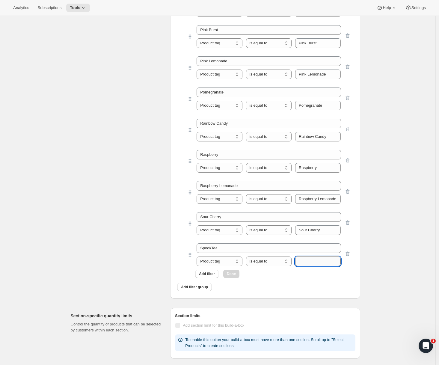
click at [317, 260] on input "text" at bounding box center [318, 262] width 46 height 10
paste input "SpookTea"
type input "SpookTea"
click at [214, 278] on button "Add filter" at bounding box center [206, 274] width 23 height 8
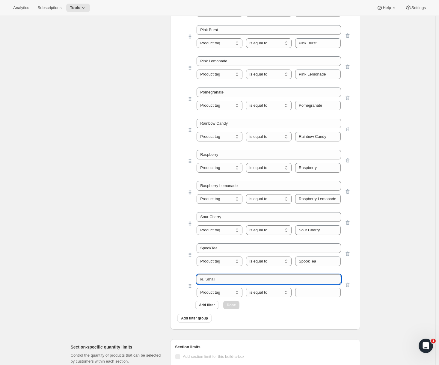
click at [226, 282] on input "text" at bounding box center [269, 280] width 144 height 10
paste input "SpringTeas"
type input "SpringTeas"
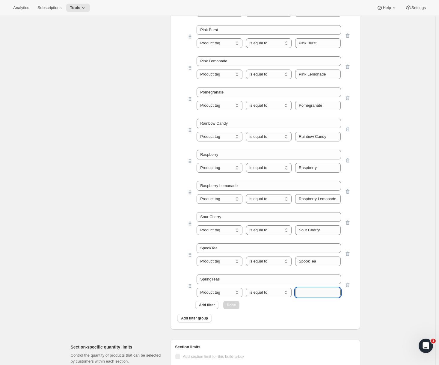
click at [305, 293] on input "text" at bounding box center [318, 293] width 46 height 10
paste input "SpringTeas"
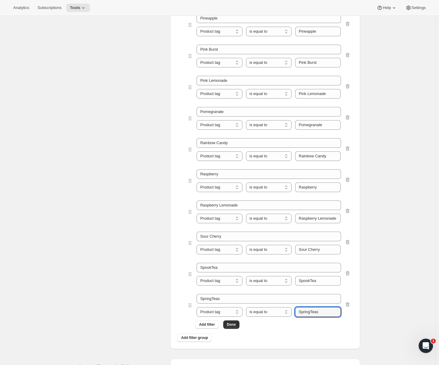
scroll to position [1607, 0]
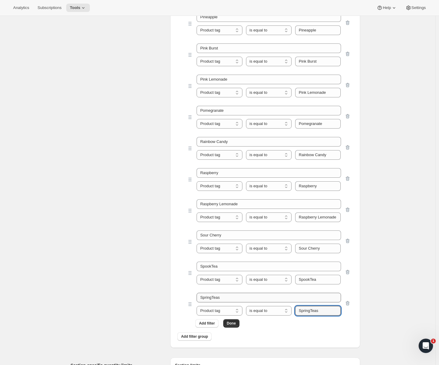
type input "SpringTeas"
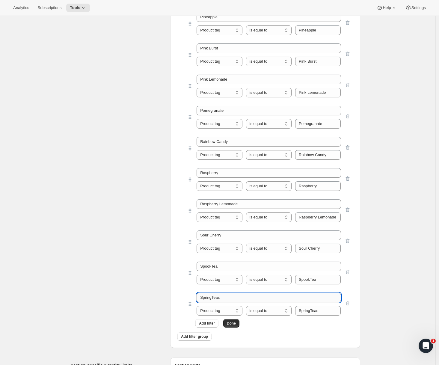
click at [215, 299] on input "SpringTeas" at bounding box center [269, 298] width 144 height 10
type input "Spring Teas"
click at [216, 320] on button "Add filter" at bounding box center [206, 323] width 23 height 8
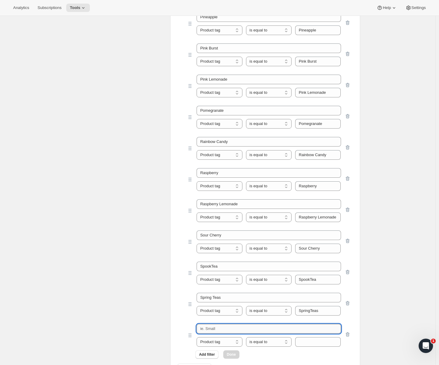
click at [228, 329] on input "text" at bounding box center [269, 329] width 144 height 10
paste input "St.PatTeasDay"
click at [213, 329] on input "St.PatTeasDay" at bounding box center [269, 329] width 144 height 10
click at [222, 330] on input "St.Pat TeasDay" at bounding box center [269, 329] width 144 height 10
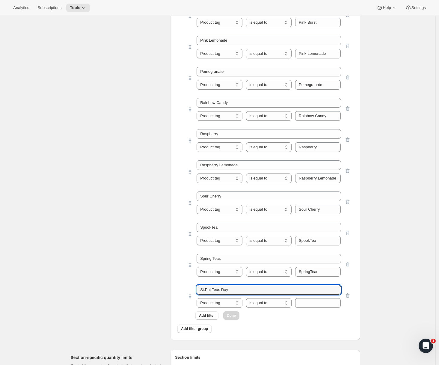
scroll to position [1655, 0]
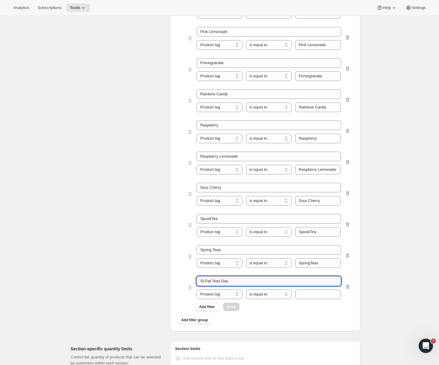
click at [215, 281] on input "St.Pat Teas Day" at bounding box center [269, 281] width 144 height 10
type input "St.PatTeas Day"
click at [309, 293] on input "text" at bounding box center [318, 295] width 46 height 10
paste input "St.PatTeasDay"
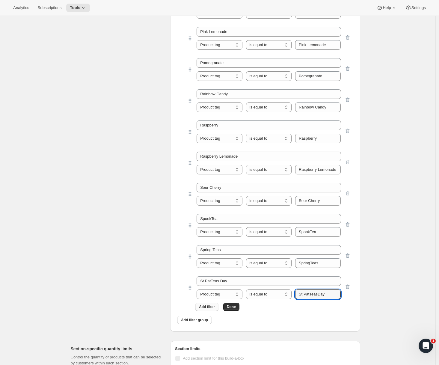
type input "St.PatTeasDay"
click at [212, 306] on span "Add filter" at bounding box center [207, 307] width 16 height 5
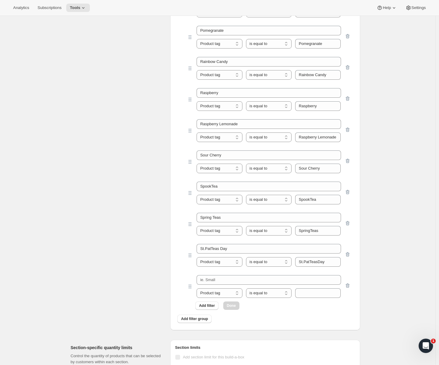
scroll to position [1746, 0]
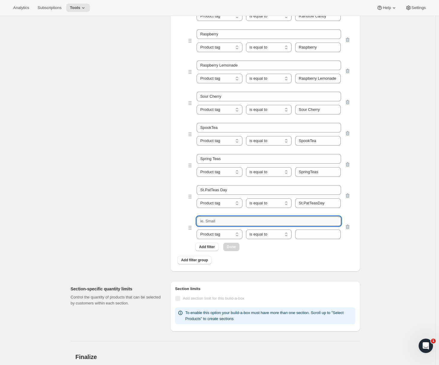
click at [231, 224] on input "text" at bounding box center [269, 221] width 144 height 10
paste input "Strawberry"
type input "Strawberry"
click at [320, 232] on input "text" at bounding box center [318, 235] width 46 height 10
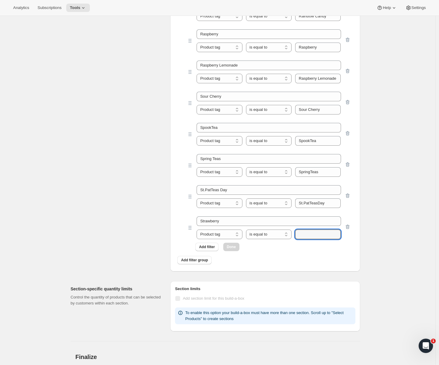
paste input "Strawberry"
type input "Strawberry"
click at [210, 246] on span "Add filter" at bounding box center [207, 247] width 16 height 5
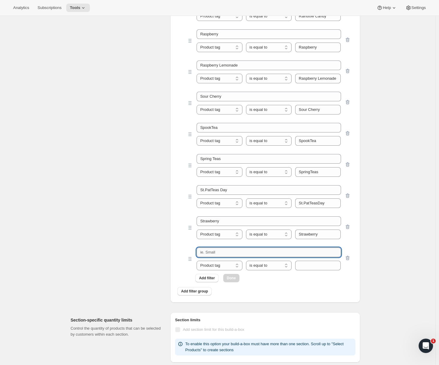
drag, startPoint x: 217, startPoint y: 250, endPoint x: 222, endPoint y: 250, distance: 4.2
click at [217, 250] on input "text" at bounding box center [269, 253] width 144 height 10
paste input "Strawberry Kiwi"
type input "Strawberry Kiwi"
click at [304, 265] on input "text" at bounding box center [318, 266] width 46 height 10
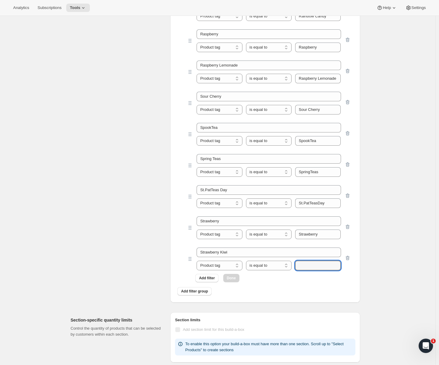
paste input "Strawberry Kiwi"
type input "Strawberry Kiwi"
click at [215, 278] on span "Add filter" at bounding box center [207, 278] width 16 height 5
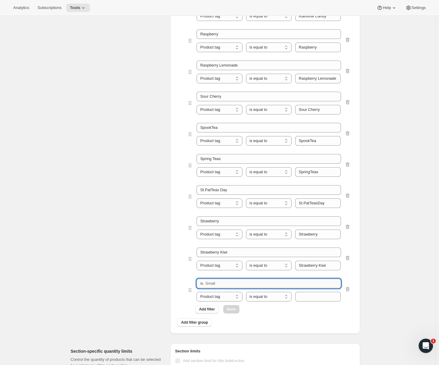
click at [228, 282] on input "text" at bounding box center [269, 284] width 144 height 10
paste input "Strawberry Lemonade"
type input "Strawberry Lemonade"
click at [311, 299] on input "text" at bounding box center [318, 297] width 46 height 10
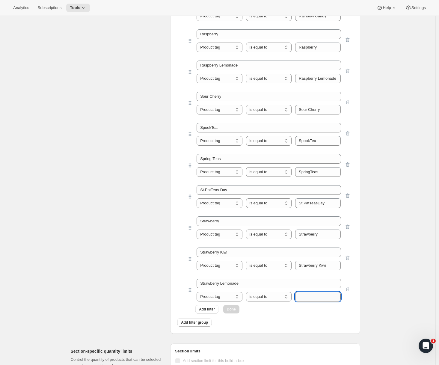
paste input "Strawberry Lemonade"
type input "Strawberry Lemonade"
click at [244, 240] on div "Strawberry Product tag Variant's title Product tag is equal to is not equal to …" at bounding box center [265, 227] width 171 height 31
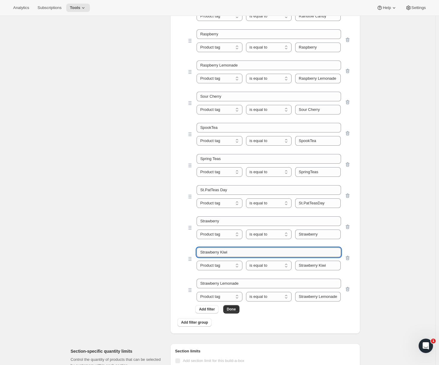
click at [240, 250] on input "Strawberry Kiwi" at bounding box center [269, 253] width 144 height 10
click at [206, 309] on span "Add filter" at bounding box center [207, 309] width 16 height 5
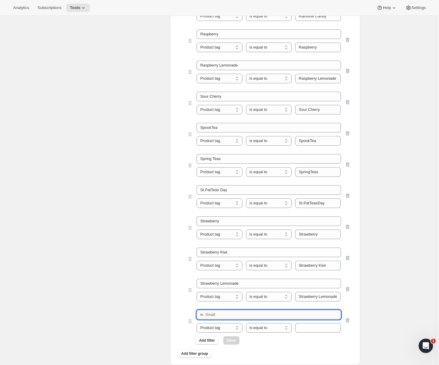
click at [222, 315] on input "text" at bounding box center [269, 315] width 144 height 10
paste input "SummerTeas"
type input "SummerTeas"
click at [317, 328] on input "text" at bounding box center [318, 328] width 46 height 10
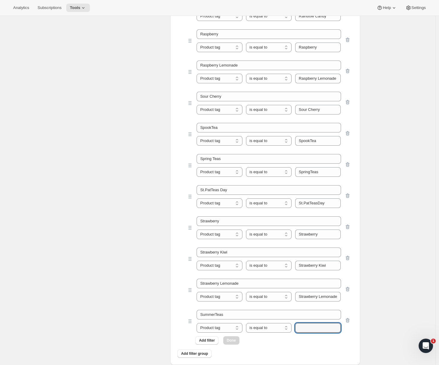
paste input "SummerTeas"
type input "SummerTeas"
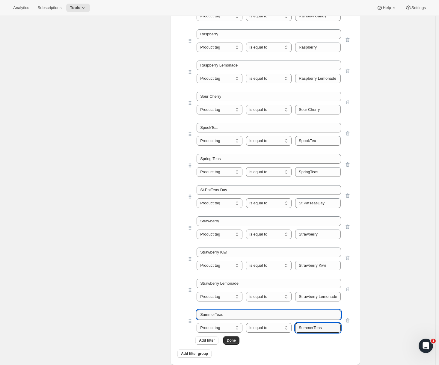
click at [217, 316] on input "SummerTeas" at bounding box center [269, 315] width 144 height 10
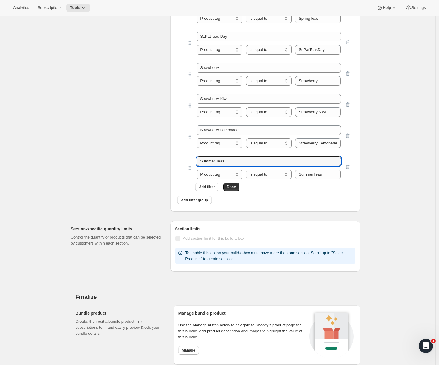
scroll to position [1924, 0]
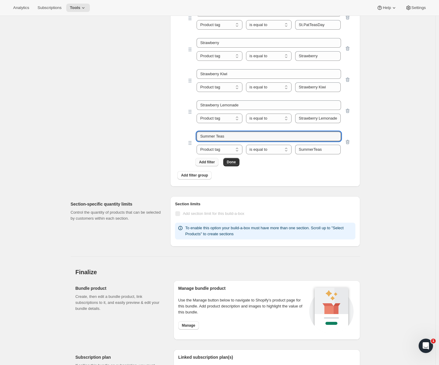
type input "Summer Teas"
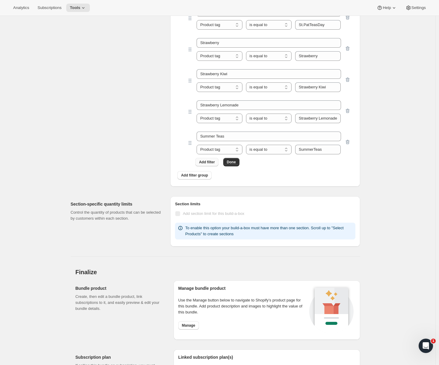
click at [212, 165] on button "Add filter" at bounding box center [206, 162] width 23 height 8
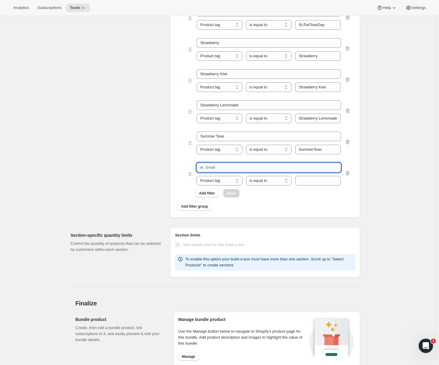
click at [224, 168] on input "text" at bounding box center [269, 168] width 144 height 10
paste input "Sweet"
type input "Sweet"
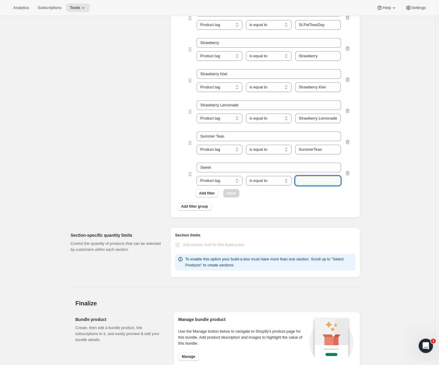
click at [314, 179] on input "text" at bounding box center [318, 181] width 46 height 10
paste input "Sweet"
type input "Sweet"
click at [207, 194] on span "Add filter" at bounding box center [207, 193] width 16 height 5
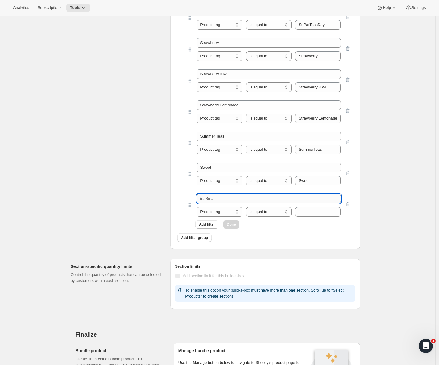
click at [274, 198] on input "text" at bounding box center [269, 199] width 144 height 10
paste input "Tart"
type input "Tart"
click at [323, 213] on input "text" at bounding box center [318, 212] width 46 height 10
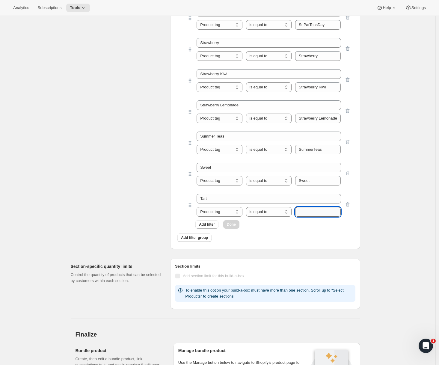
paste input "Tart"
type input "Tart"
click at [204, 228] on button "Add filter" at bounding box center [206, 224] width 23 height 8
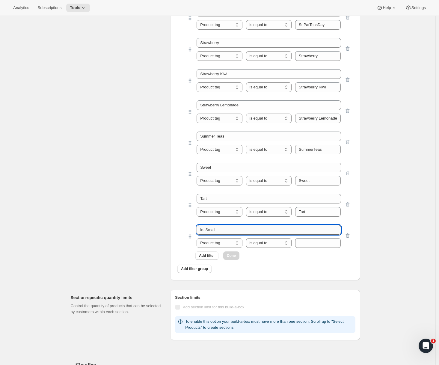
click at [230, 228] on input "text" at bounding box center [269, 230] width 144 height 10
paste input "Tropical Fruit"
type input "Tropical Fruit"
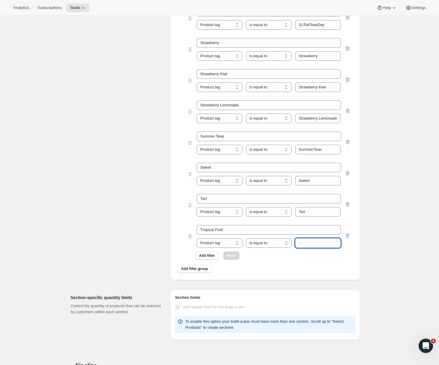
click at [323, 240] on input "text" at bounding box center [318, 243] width 46 height 10
paste input "Tropical Fruit"
type input "Tropical Fruit"
click at [210, 258] on button "Add filter" at bounding box center [206, 255] width 23 height 8
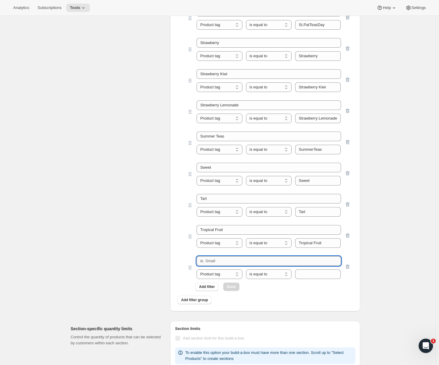
click at [227, 262] on input "text" at bounding box center [269, 261] width 144 height 10
paste
type input "Tropical Punch"
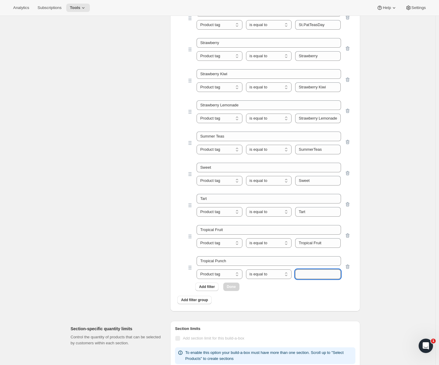
click at [315, 275] on input "text" at bounding box center [318, 274] width 46 height 10
type input "Tropical Punch"
click at [204, 289] on span "Add filter" at bounding box center [207, 286] width 16 height 5
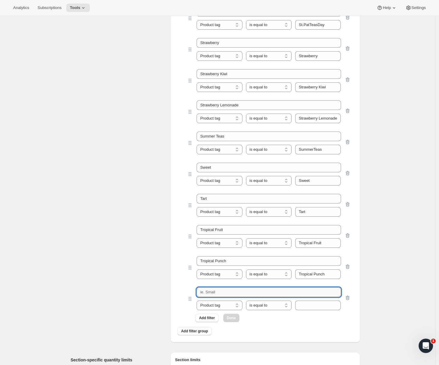
click at [220, 293] on input "text" at bounding box center [269, 292] width 144 height 10
type input "ValenTeas"
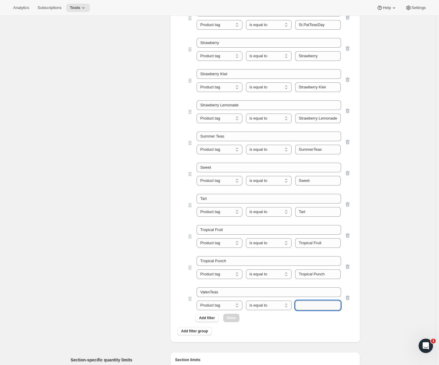
click at [308, 305] on input "text" at bounding box center [318, 306] width 46 height 10
type input "ValenTeas"
click at [208, 321] on button "Add filter" at bounding box center [206, 318] width 23 height 8
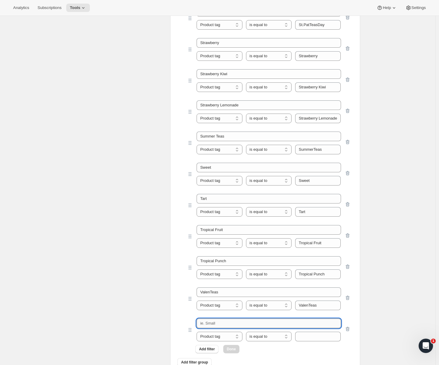
click at [219, 320] on input "text" at bounding box center [269, 324] width 144 height 10
type input "Watermelon"
click at [307, 336] on input "text" at bounding box center [318, 337] width 46 height 10
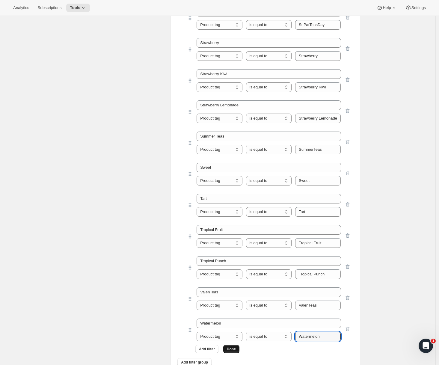
type input "Watermelon"
click at [230, 352] on span "Done" at bounding box center [231, 349] width 9 height 5
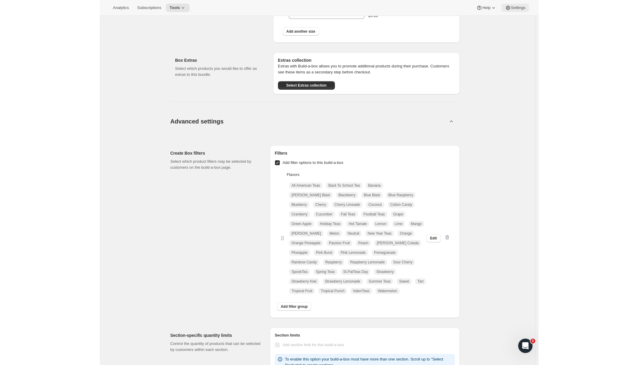
scroll to position [401, 0]
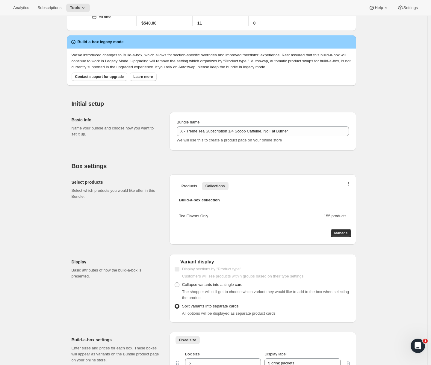
scroll to position [34, 0]
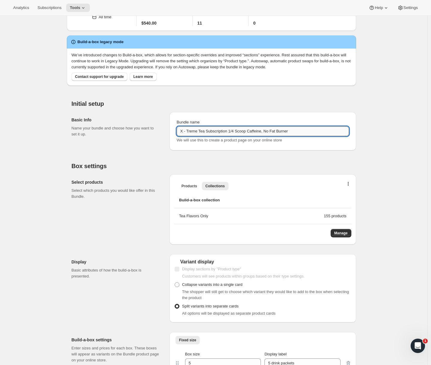
click at [314, 128] on input "X - Treme Tea Subscription 1/4 Scoop Caffeine, No Fat Burner" at bounding box center [263, 131] width 172 height 10
click at [311, 131] on input "X - Treme Tea Subscription 1/4 Scoop Caffeine, No Fat Burner" at bounding box center [263, 131] width 172 height 10
